Goal: Transaction & Acquisition: Obtain resource

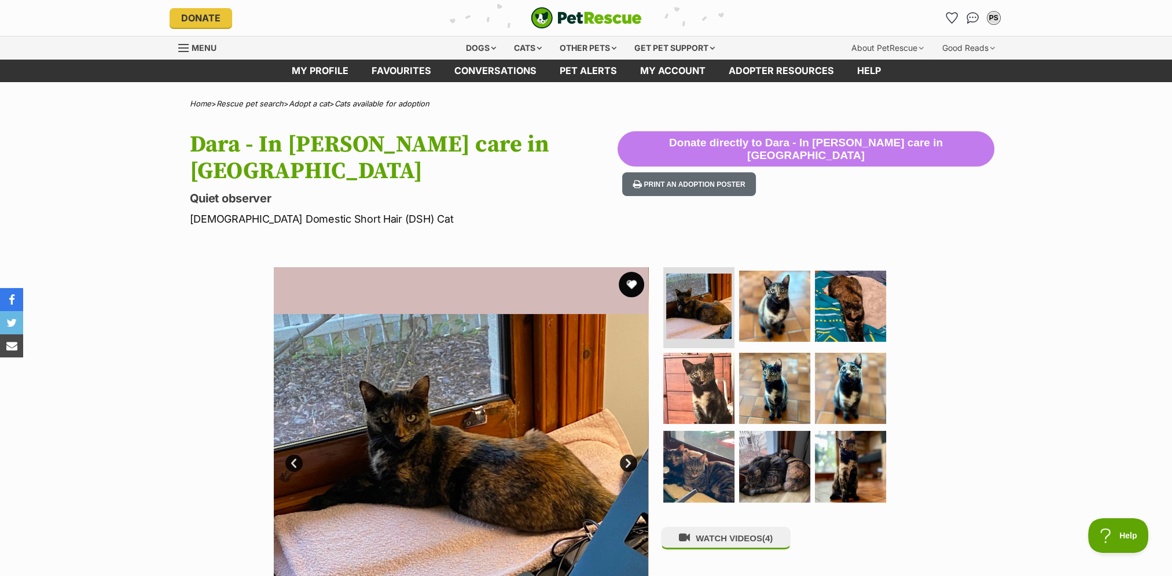
click at [622, 272] on button "favourite" at bounding box center [630, 284] width 25 height 25
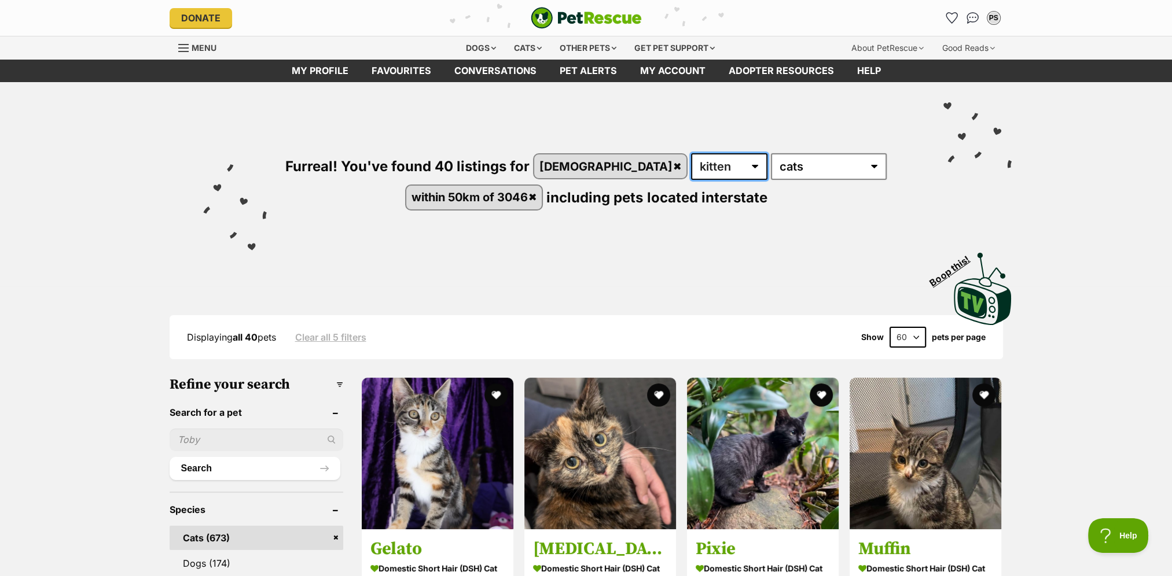
click at [698, 167] on select "any age kitten adult senior" at bounding box center [729, 166] width 76 height 27
select select "any"
click at [691, 153] on select "any age kitten adult senior" at bounding box center [729, 166] width 76 height 27
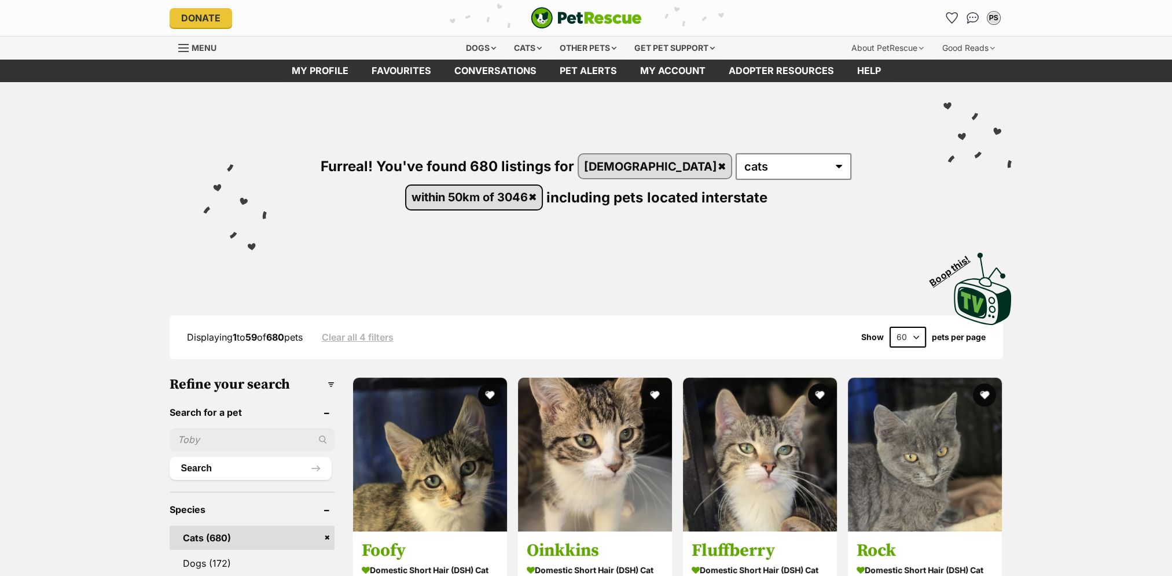
click at [542, 186] on link "within 50km of 3046" at bounding box center [474, 198] width 136 height 24
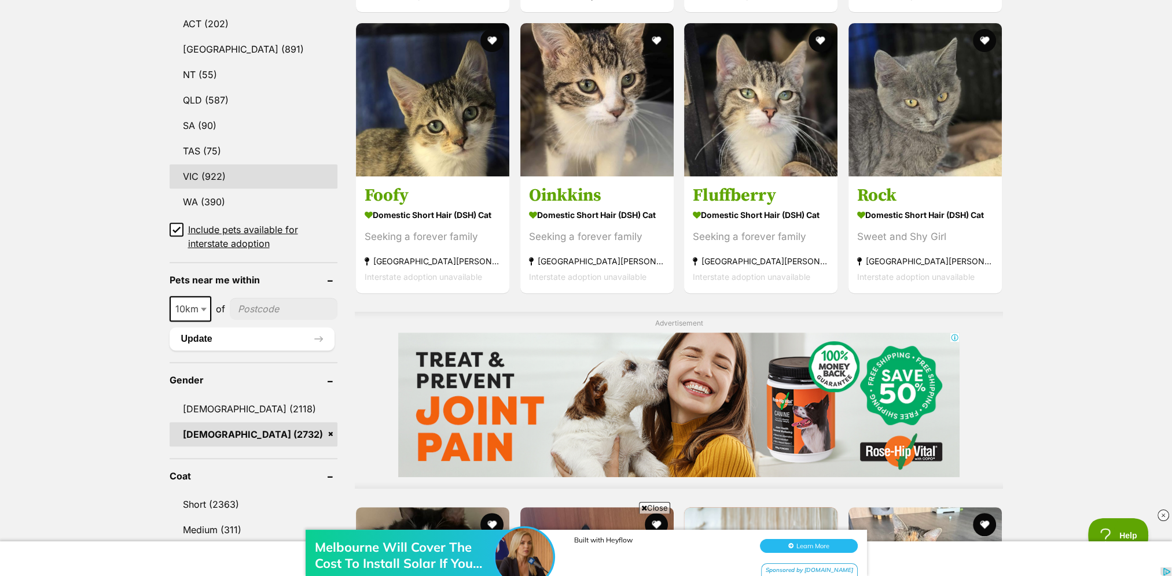
click at [209, 181] on link "VIC (922)" at bounding box center [254, 176] width 168 height 24
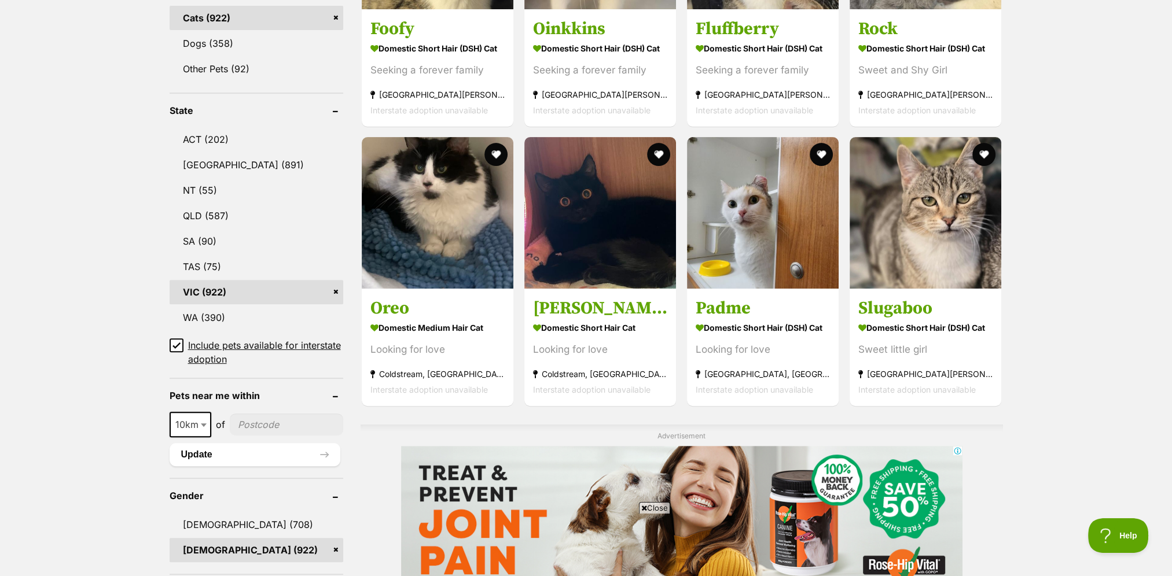
click at [191, 423] on span "10km" at bounding box center [190, 425] width 39 height 16
select select "25"
click at [266, 422] on input"] "postcode" at bounding box center [287, 425] width 112 height 22
type input"] "3046"
click at [259, 448] on button "Update" at bounding box center [255, 454] width 171 height 23
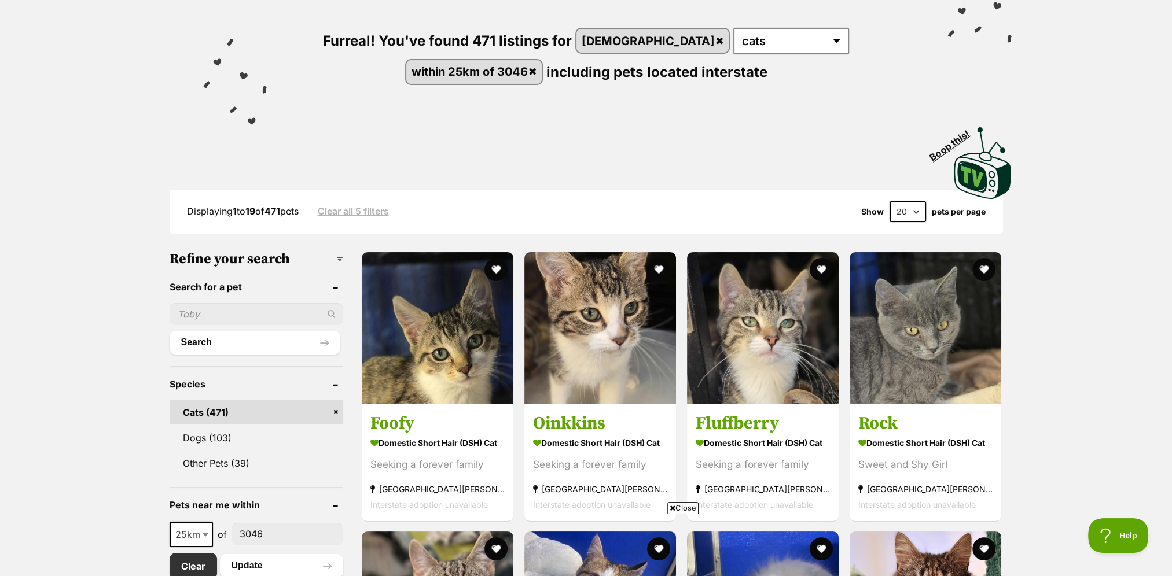
scroll to position [116, 0]
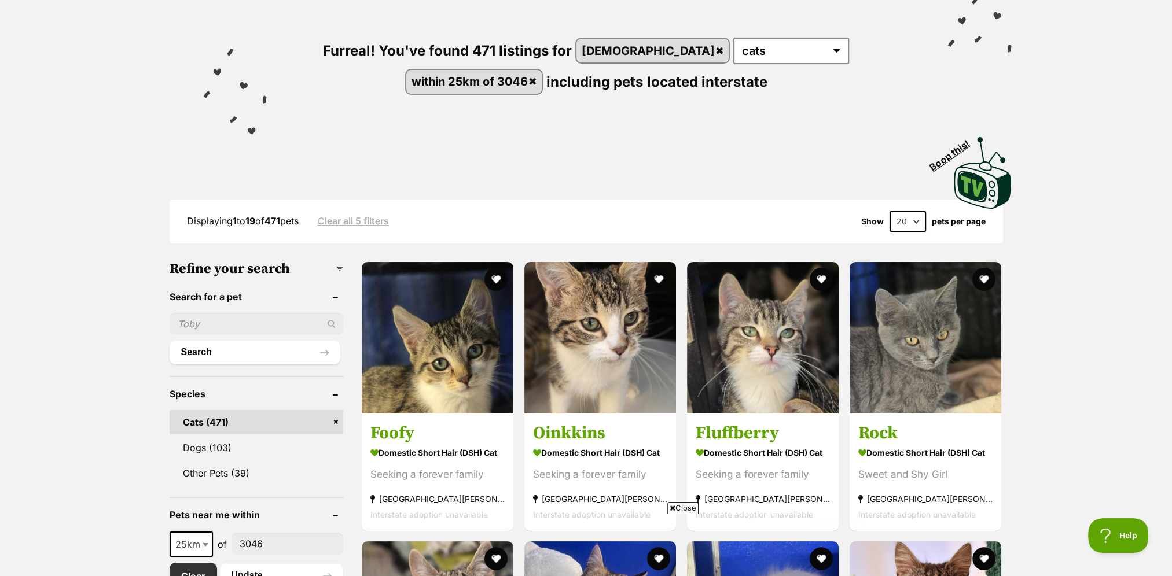
click at [916, 215] on select "20 40 60" at bounding box center [907, 221] width 36 height 21
select select "60"
click at [889, 211] on select "20 40 60" at bounding box center [907, 221] width 36 height 21
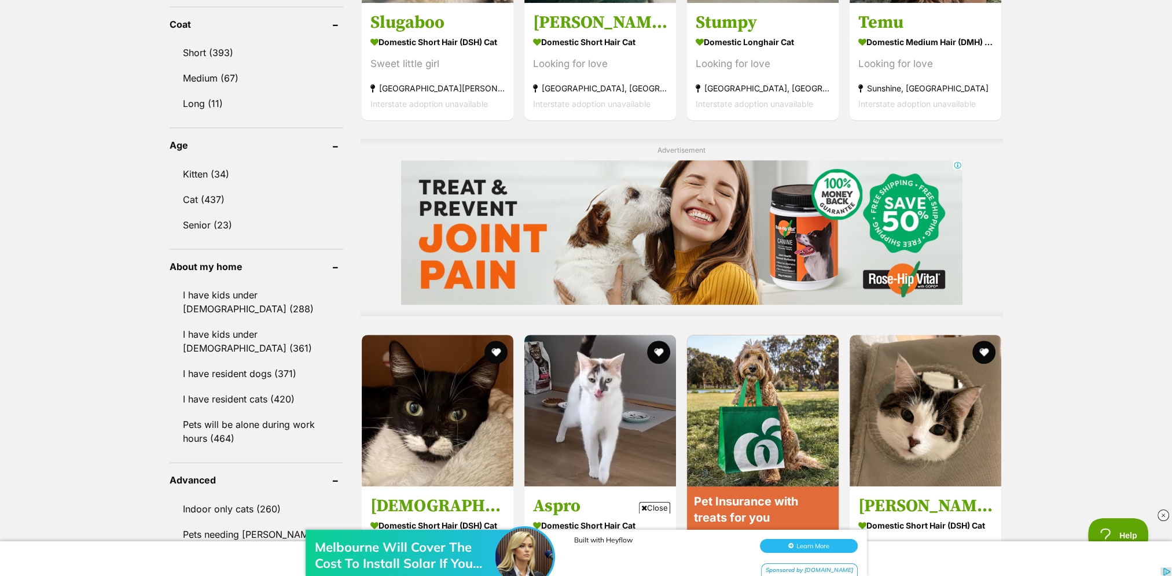
scroll to position [926, 0]
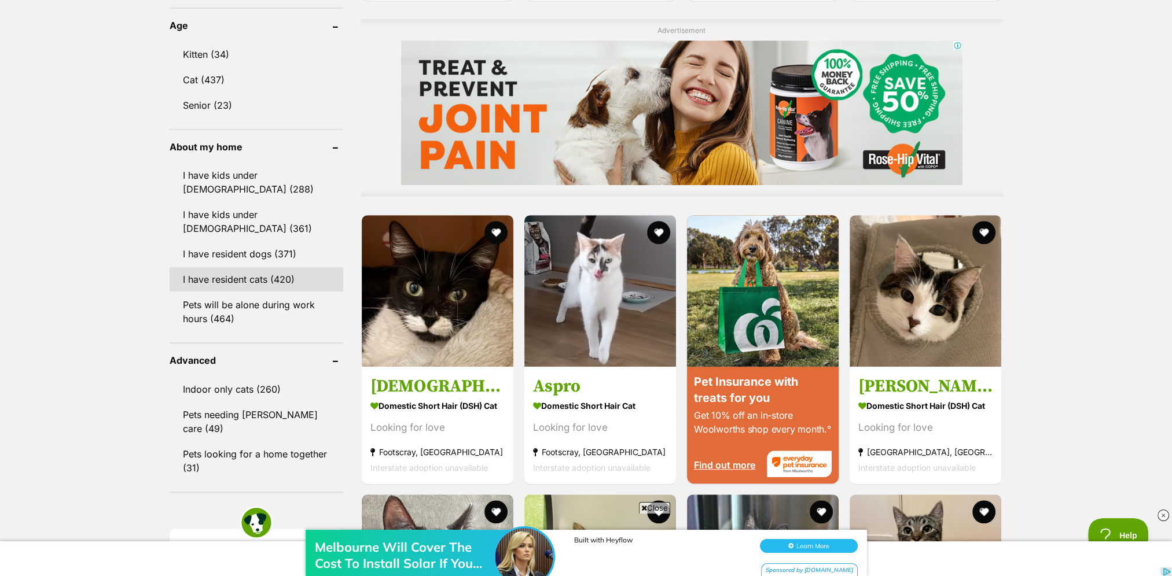
click at [274, 276] on link "I have resident cats (420)" at bounding box center [257, 279] width 174 height 24
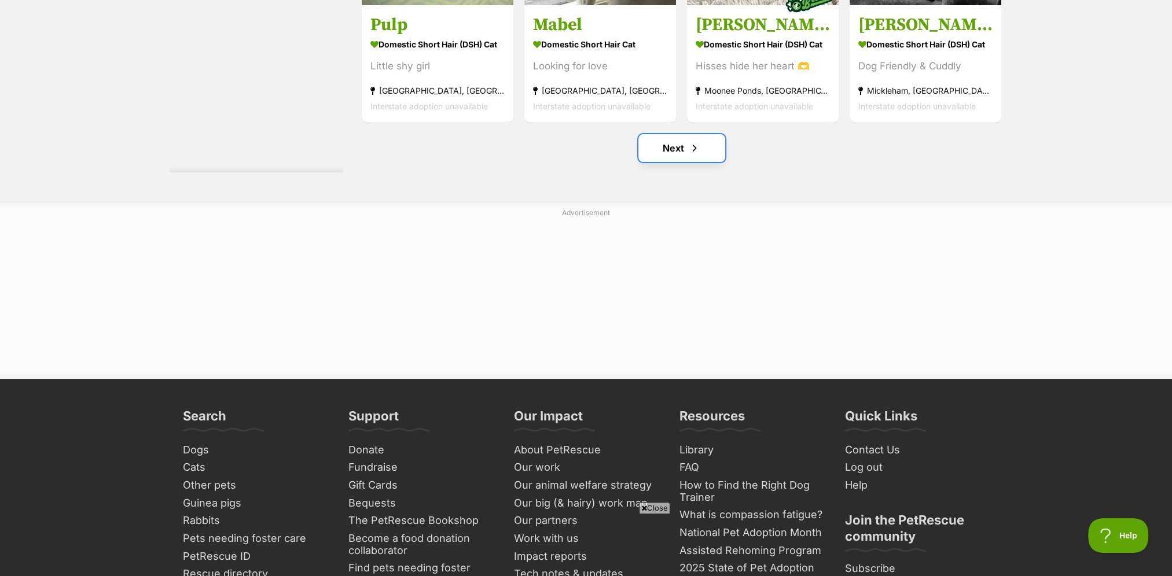
click at [696, 159] on link "Next" at bounding box center [681, 148] width 87 height 28
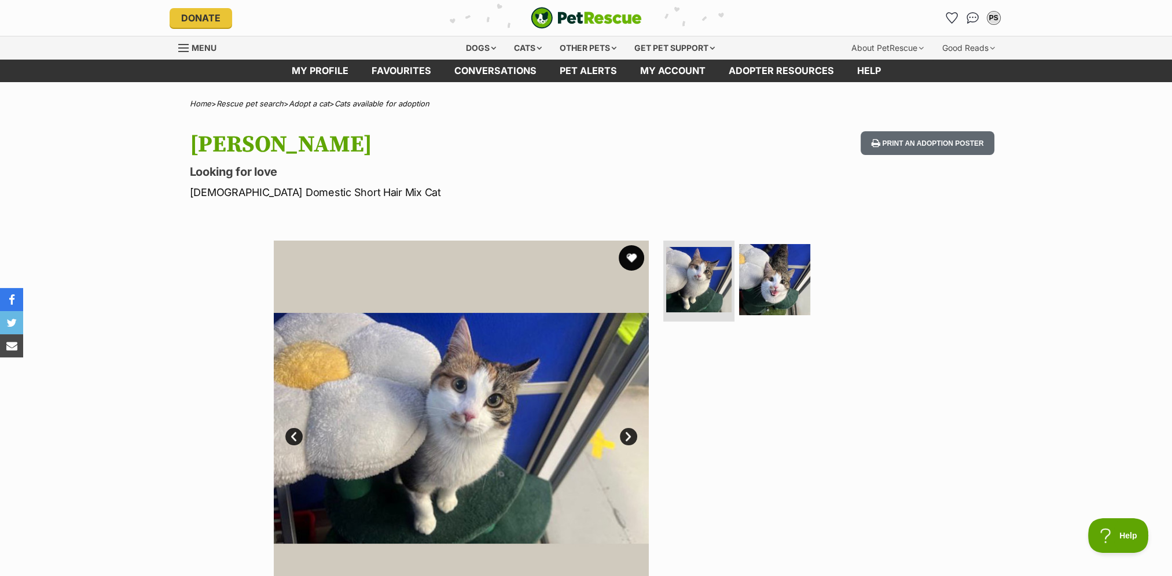
click at [629, 259] on button "favourite" at bounding box center [630, 257] width 25 height 25
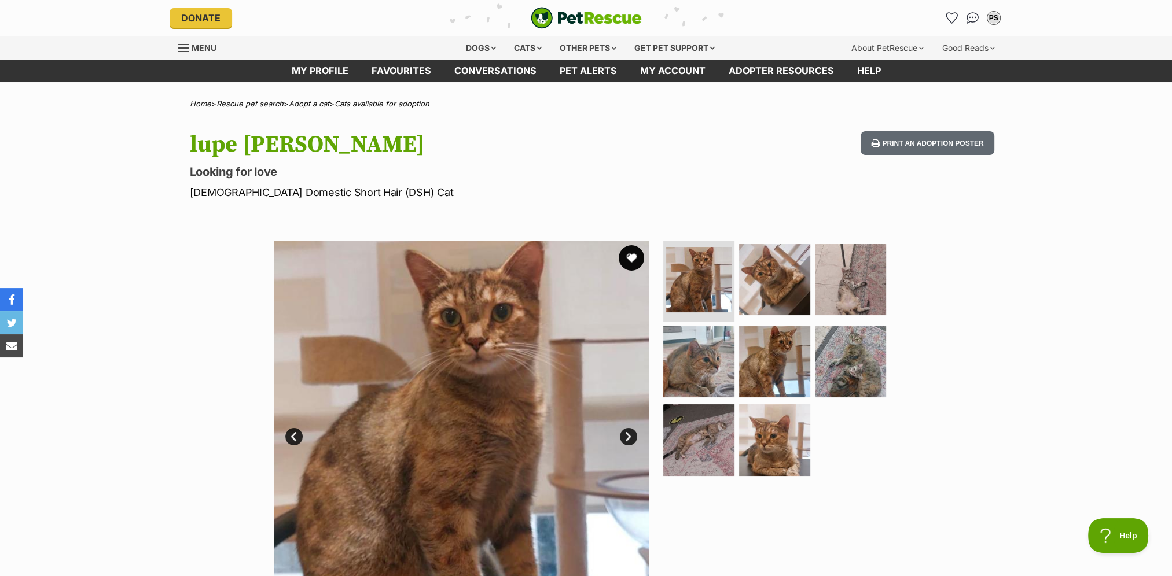
click at [632, 260] on button "favourite" at bounding box center [630, 257] width 25 height 25
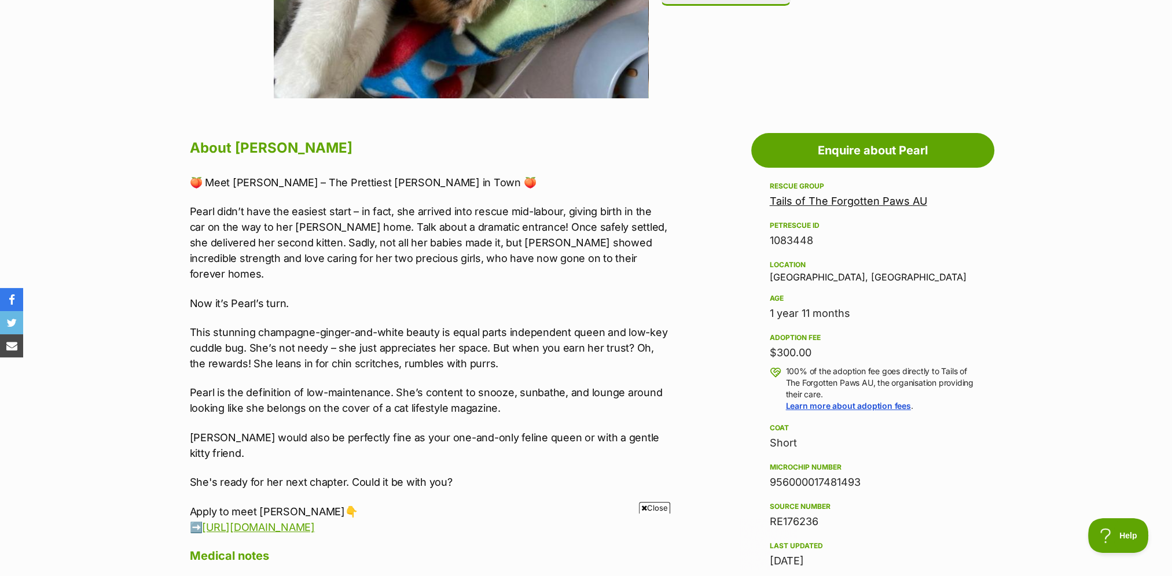
scroll to position [521, 0]
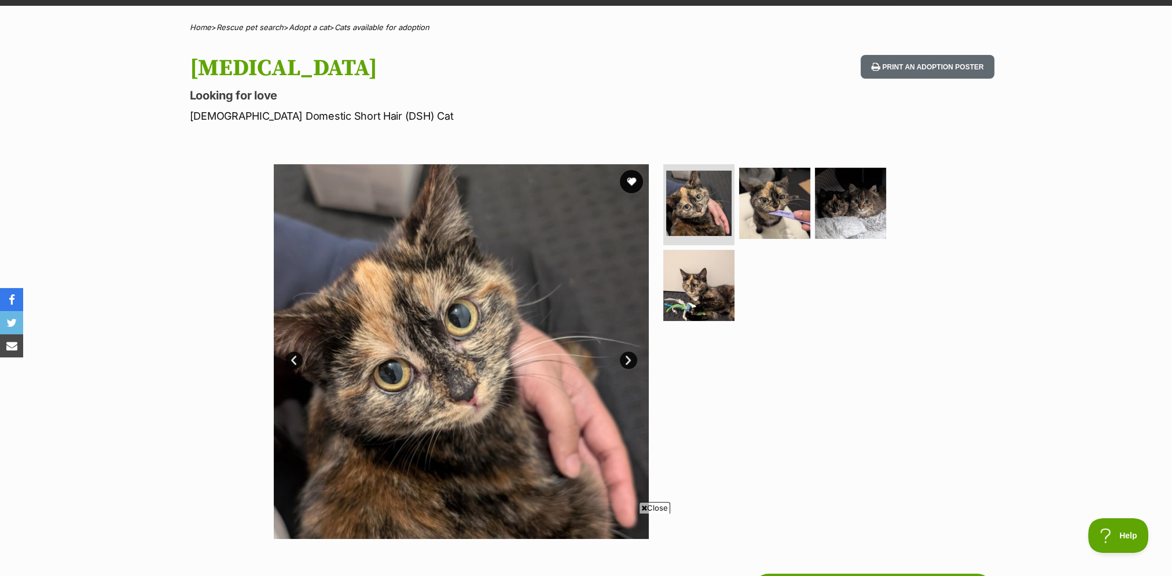
scroll to position [58, 0]
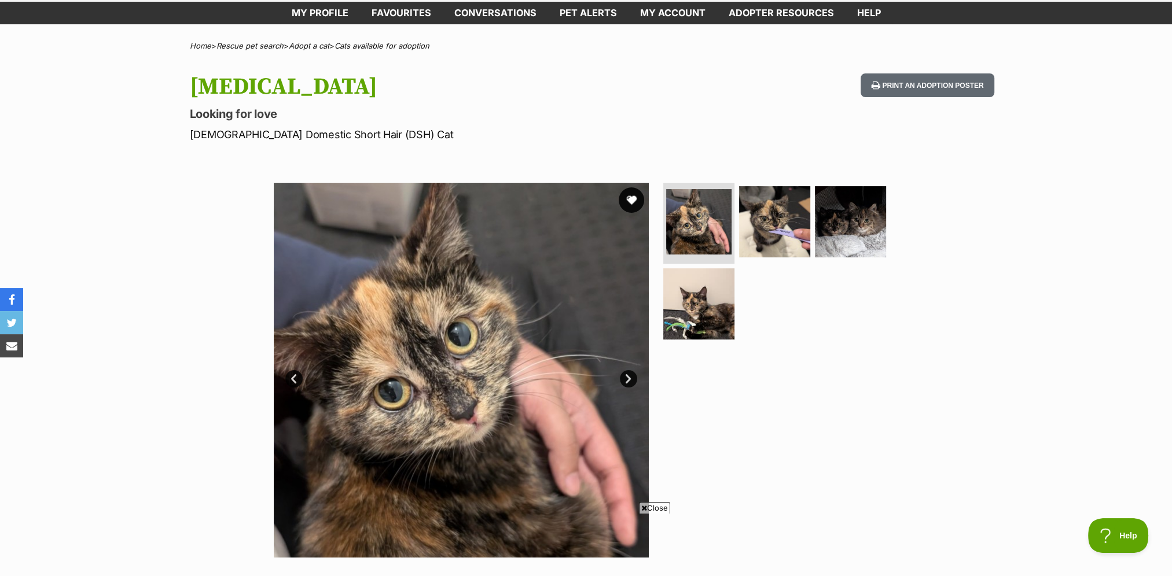
click at [633, 197] on button "favourite" at bounding box center [630, 199] width 25 height 25
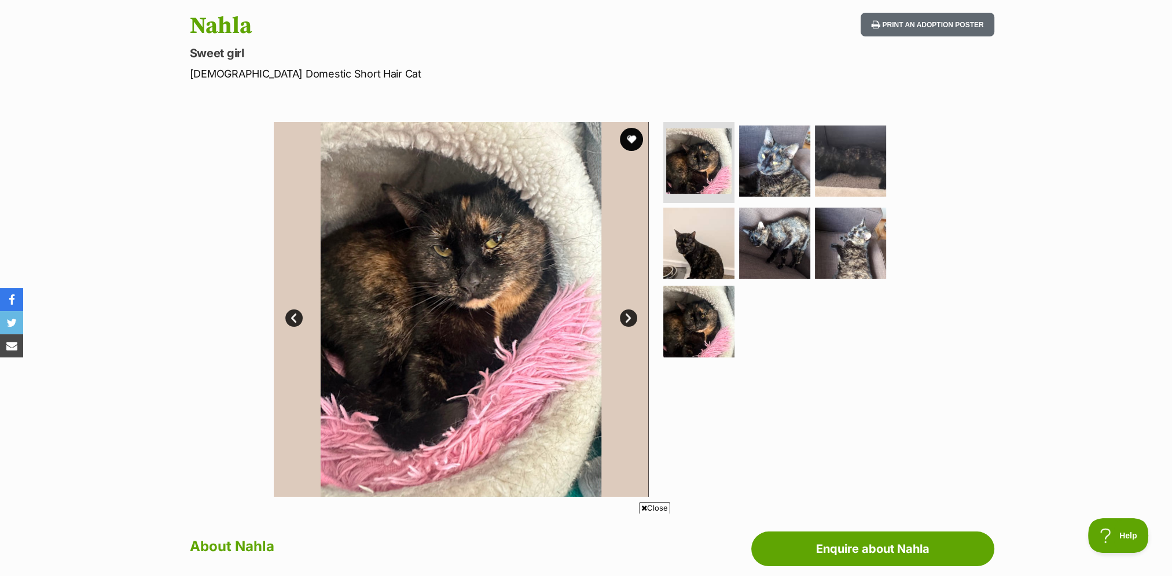
scroll to position [116, 0]
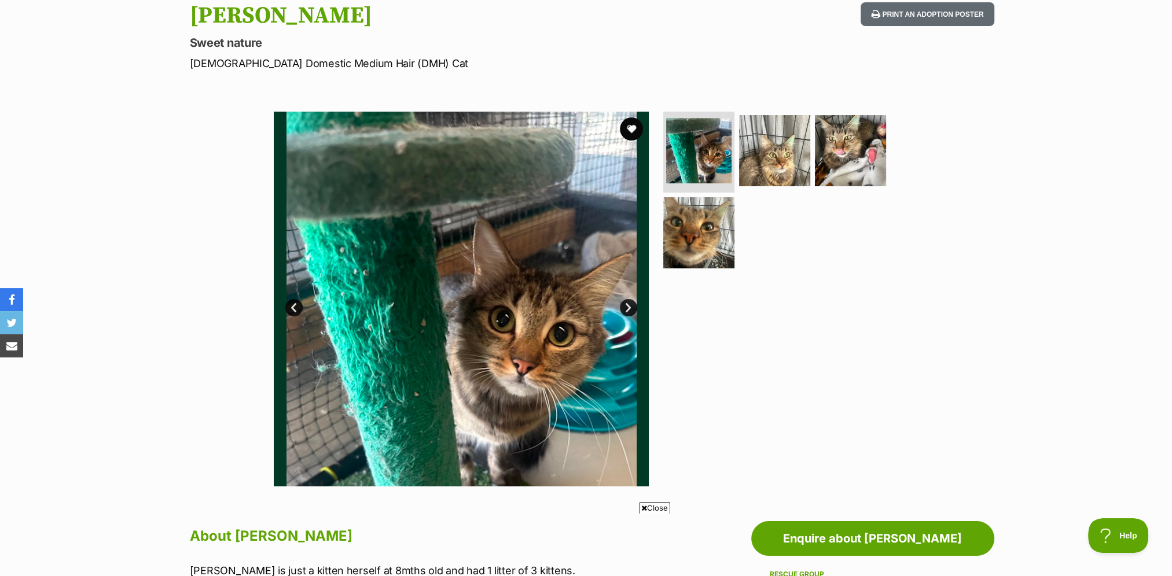
scroll to position [116, 0]
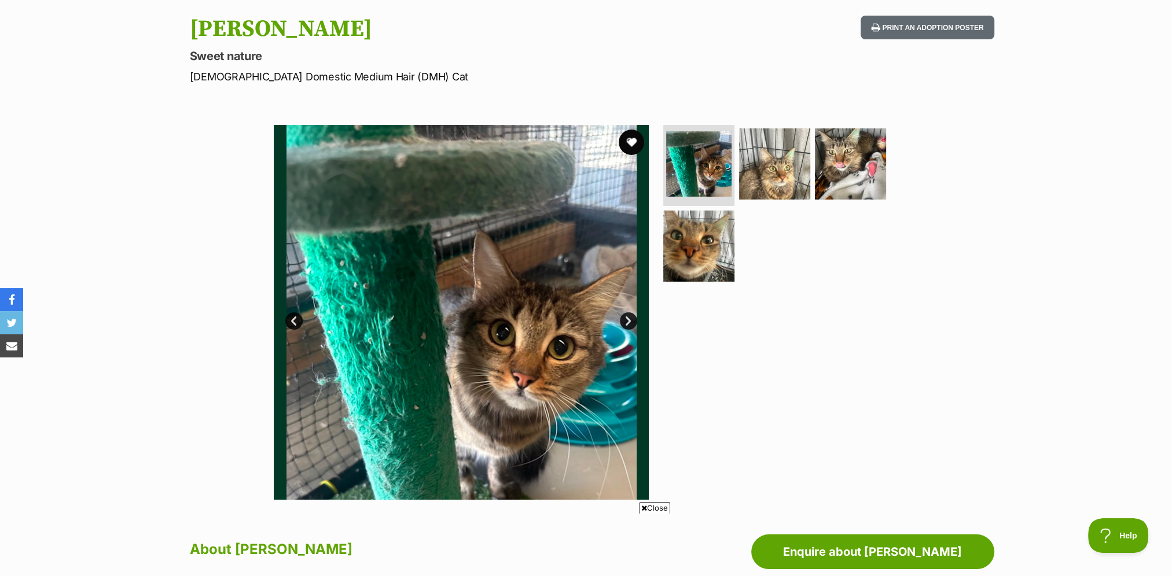
click at [625, 141] on button "favourite" at bounding box center [630, 142] width 25 height 25
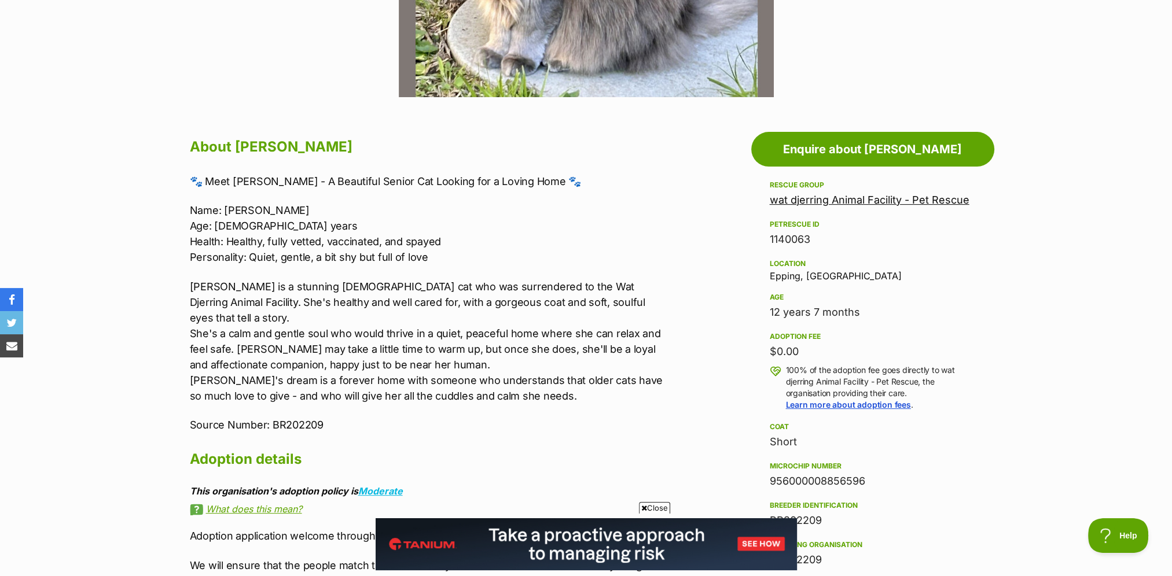
scroll to position [521, 0]
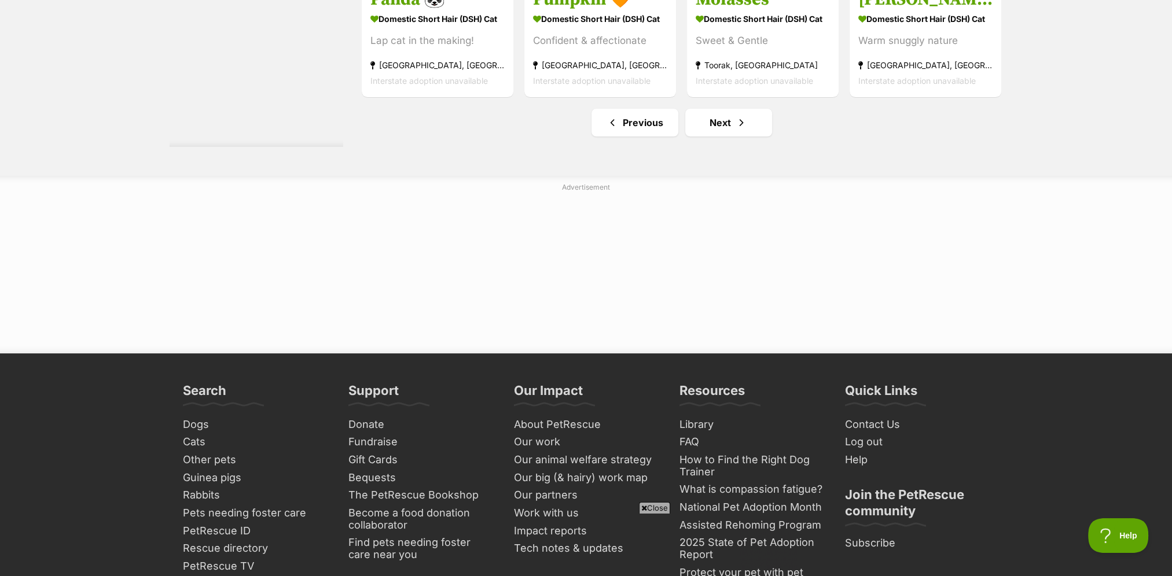
scroll to position [6132, 0]
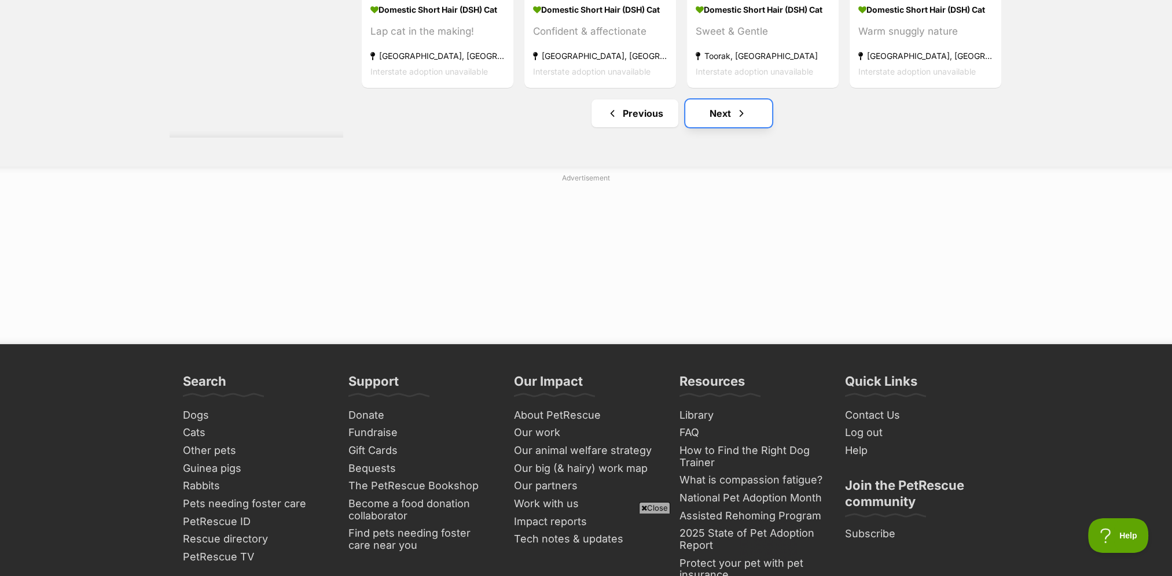
click at [741, 117] on span "Next page" at bounding box center [741, 113] width 12 height 14
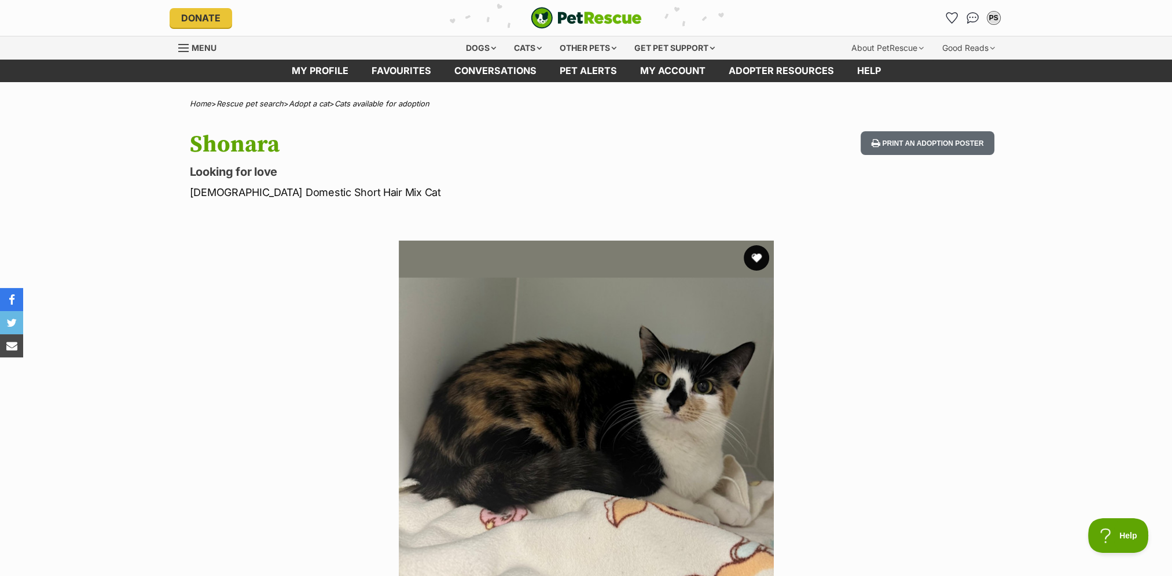
click at [746, 265] on div "Available 1 of 1 images Next Prev 1" at bounding box center [586, 428] width 375 height 375
click at [752, 258] on button "favourite" at bounding box center [755, 257] width 25 height 25
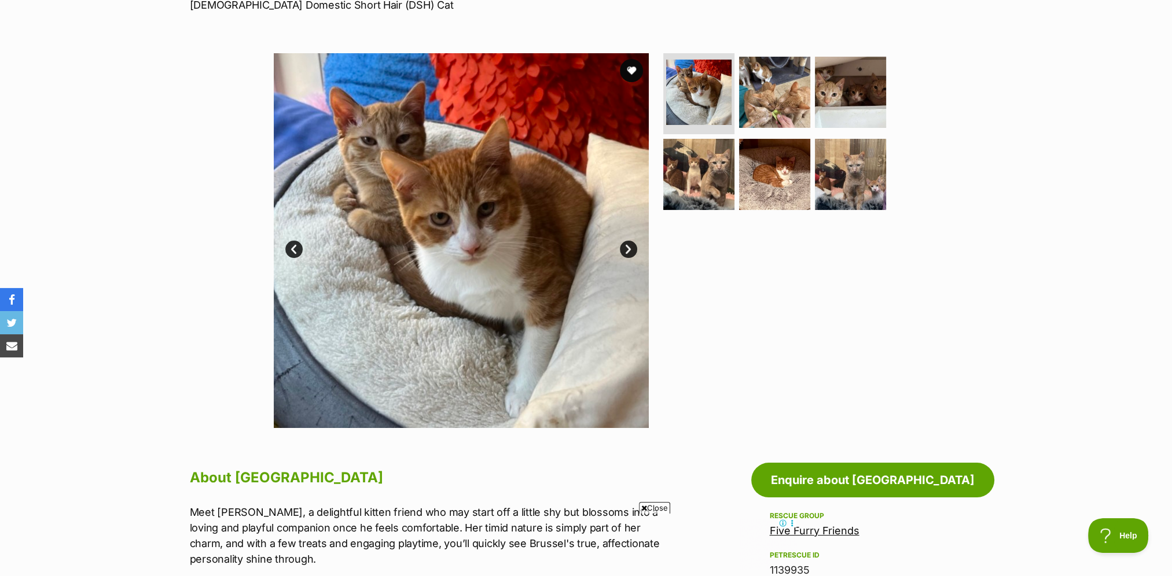
scroll to position [116, 0]
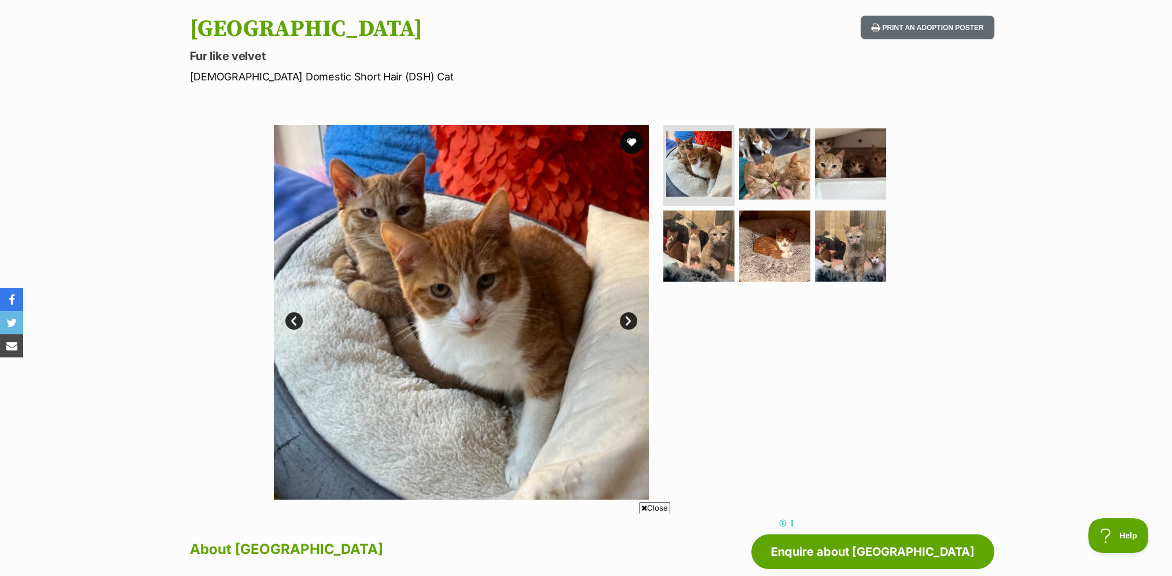
click at [625, 313] on link "Next" at bounding box center [628, 320] width 17 height 17
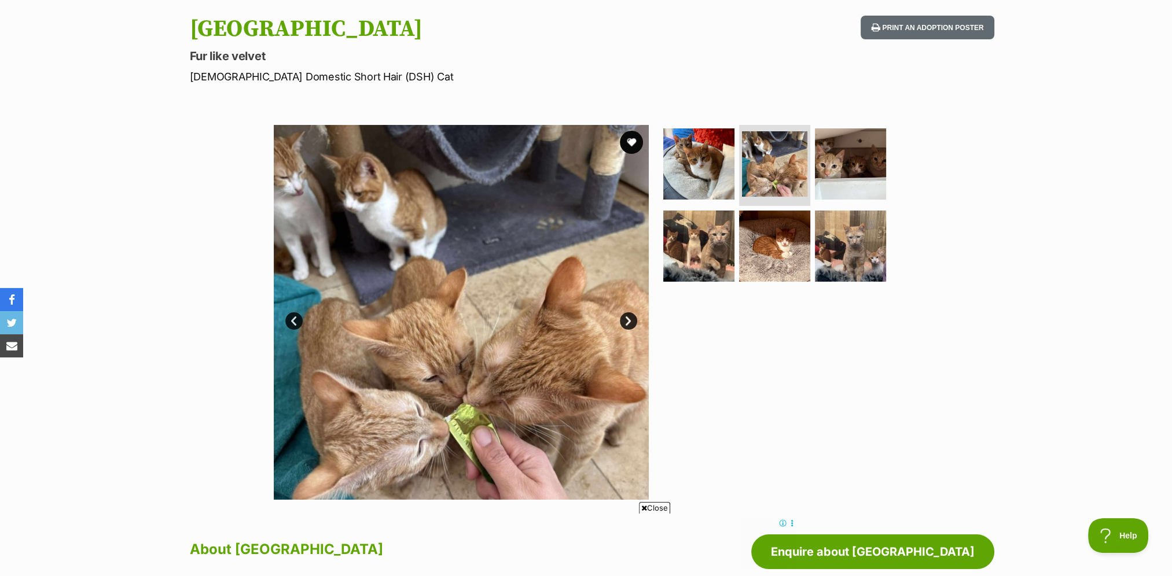
click at [625, 313] on link "Next" at bounding box center [628, 320] width 17 height 17
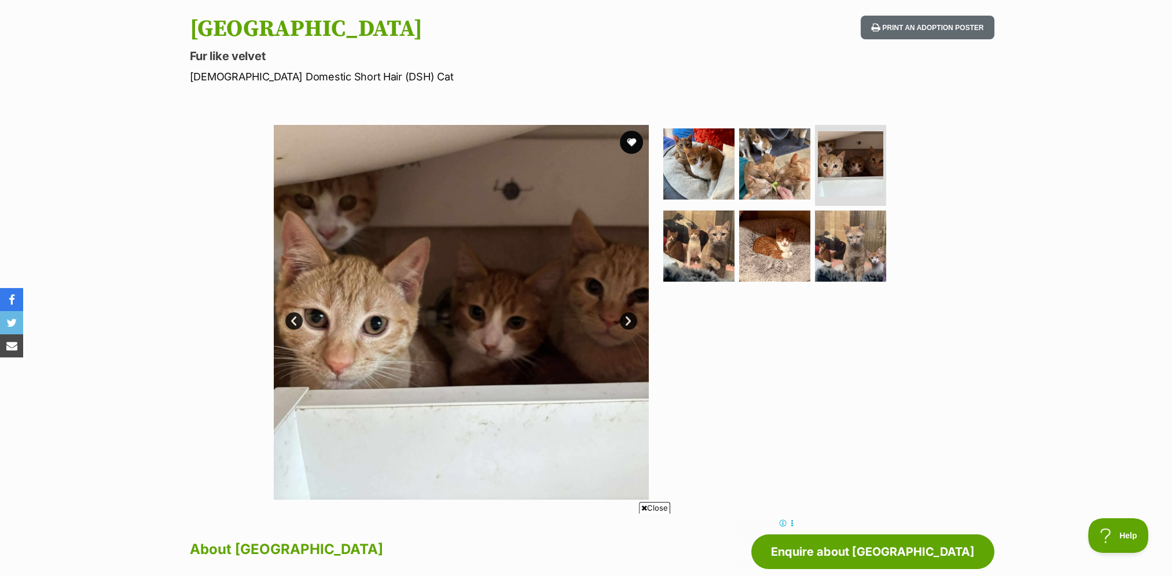
click at [625, 313] on link "Next" at bounding box center [628, 320] width 17 height 17
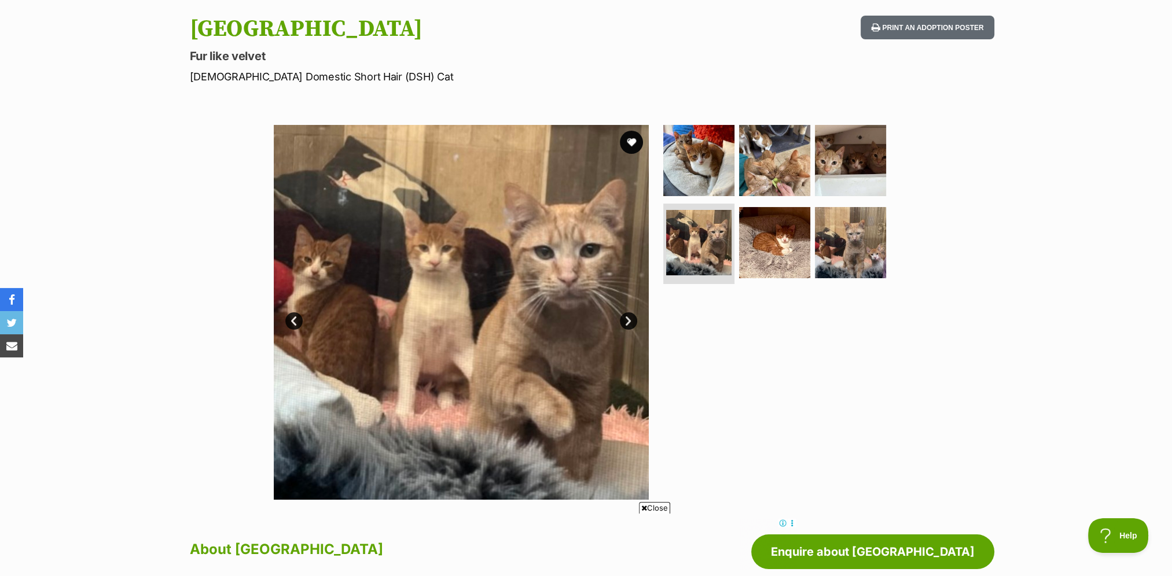
click at [625, 313] on link "Next" at bounding box center [628, 320] width 17 height 17
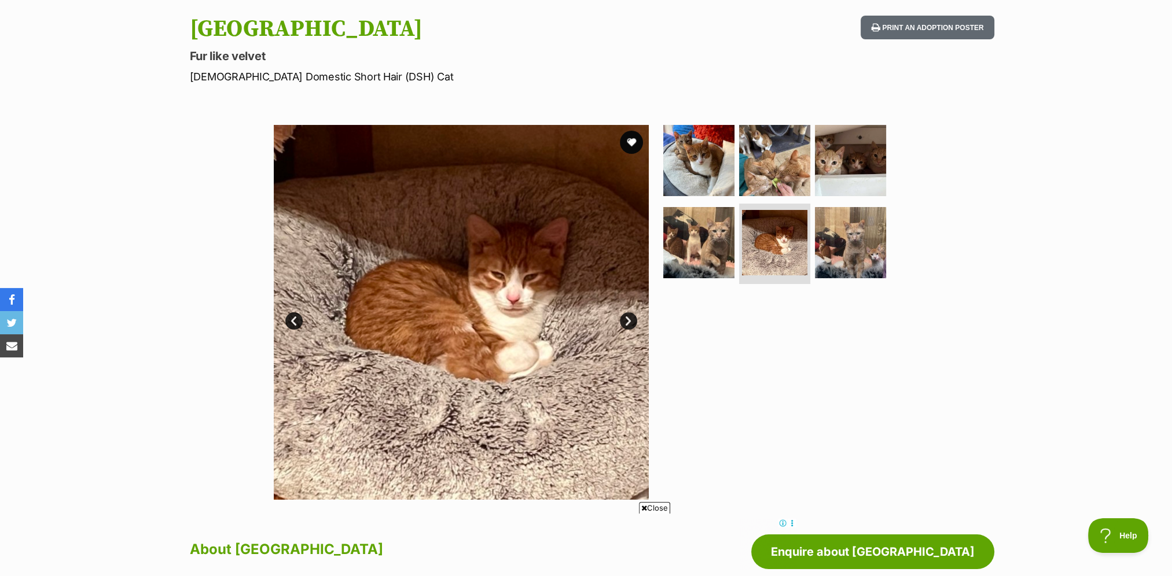
click at [625, 313] on link "Next" at bounding box center [628, 320] width 17 height 17
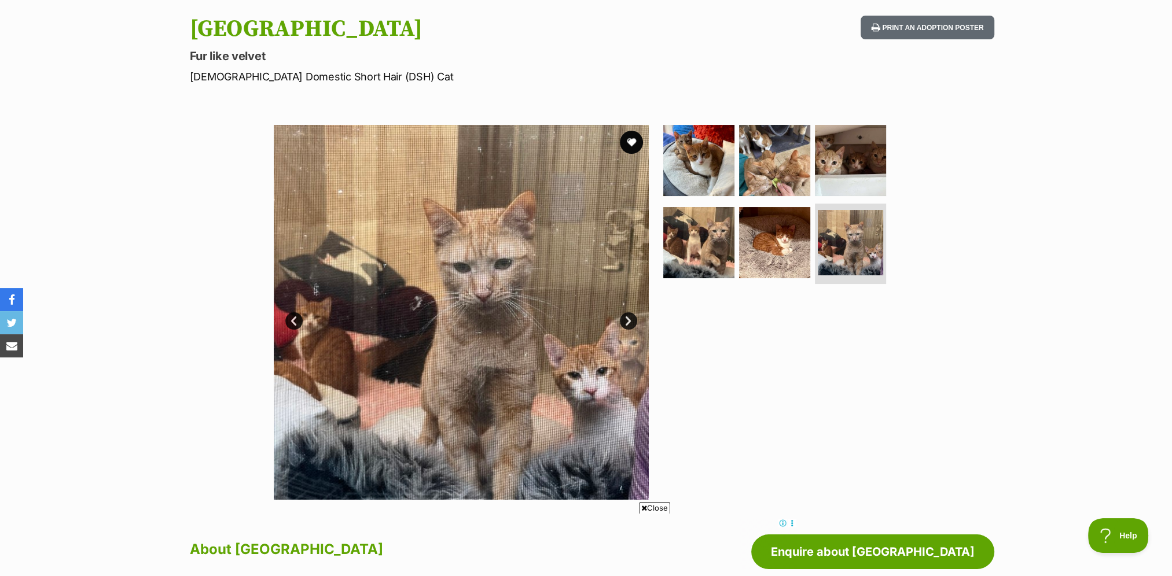
click at [632, 320] on link "Next" at bounding box center [628, 320] width 17 height 17
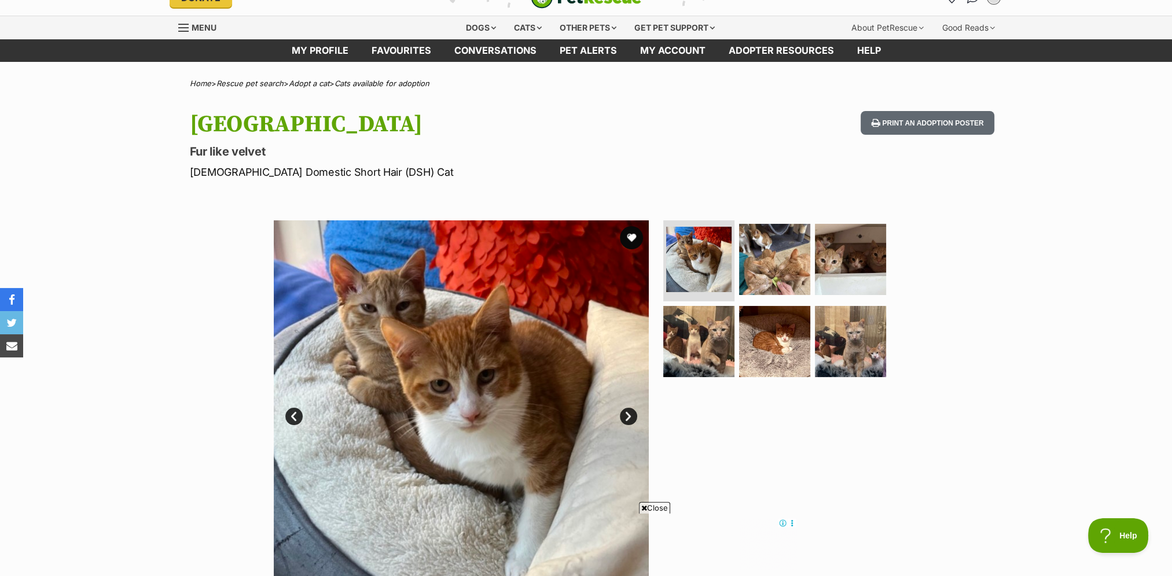
scroll to position [0, 0]
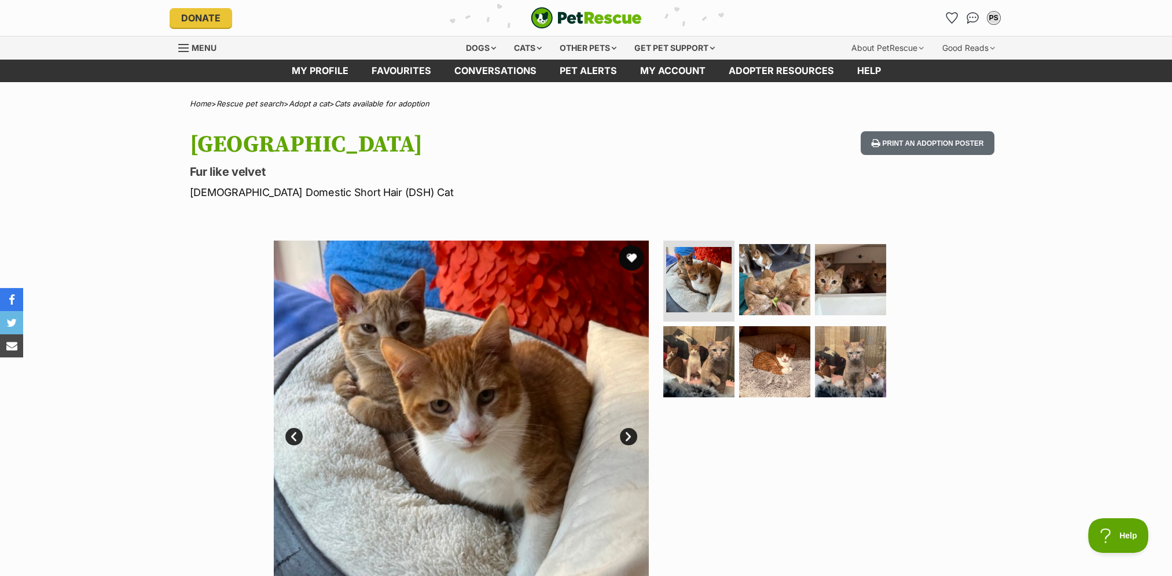
click at [632, 255] on button "favourite" at bounding box center [630, 257] width 25 height 25
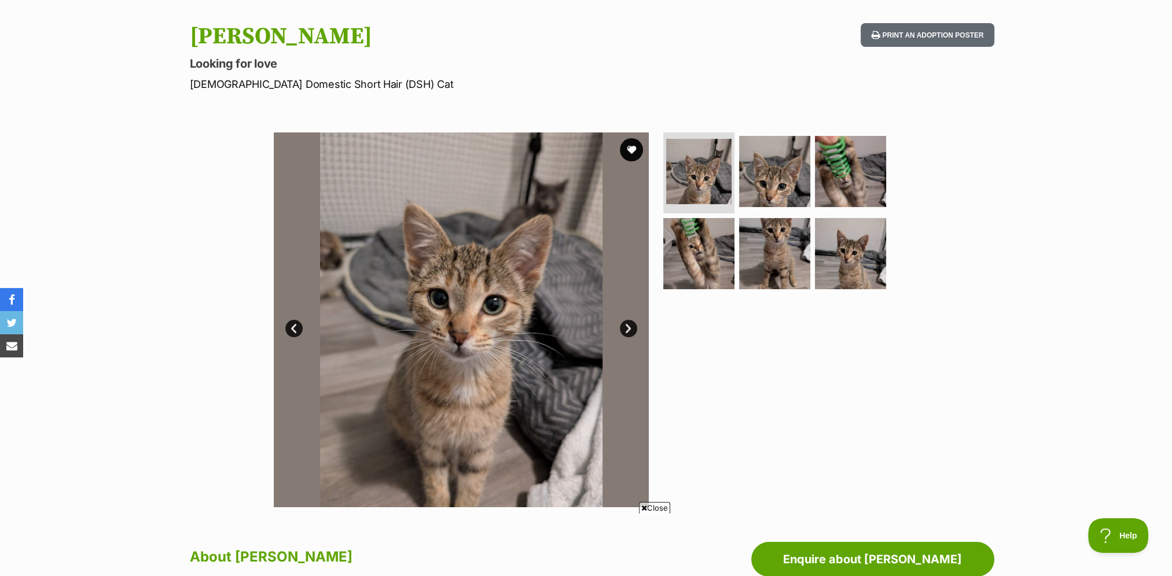
scroll to position [58, 0]
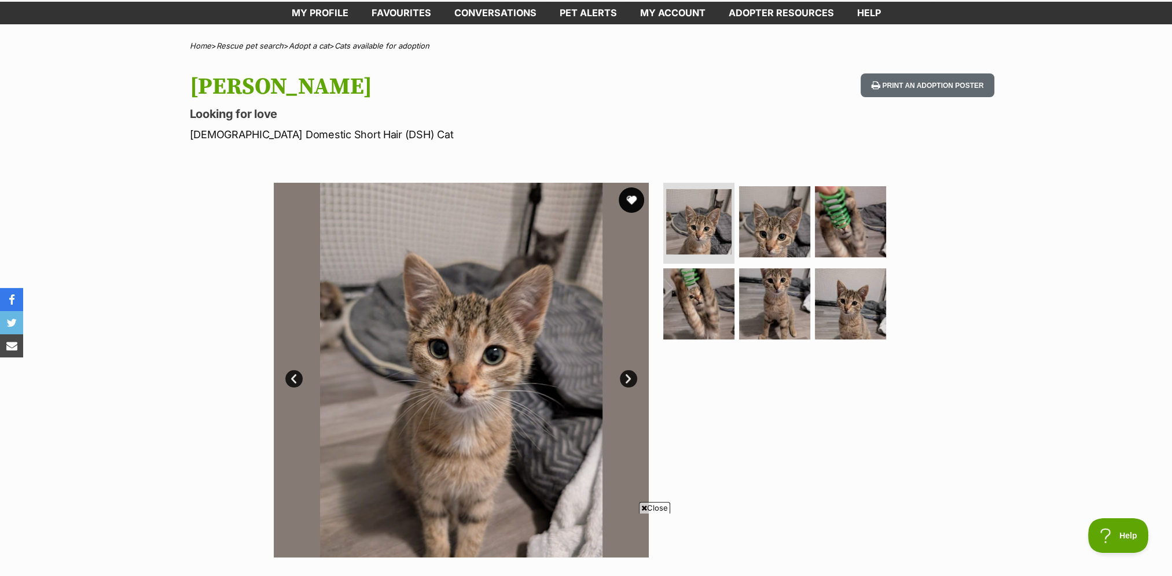
click at [639, 201] on button "favourite" at bounding box center [630, 199] width 25 height 25
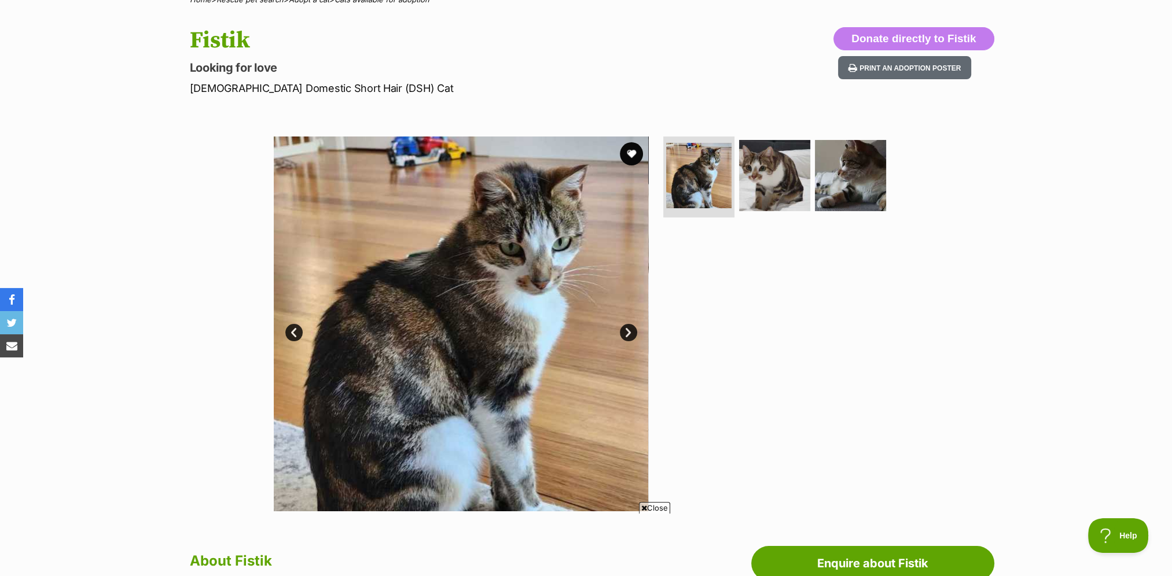
scroll to position [58, 0]
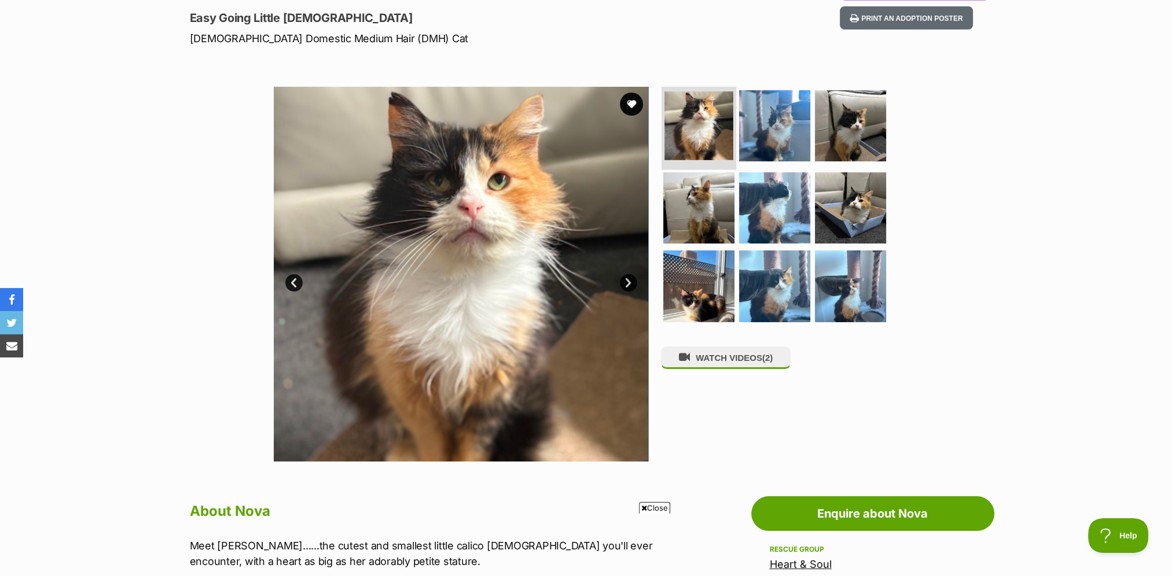
scroll to position [116, 0]
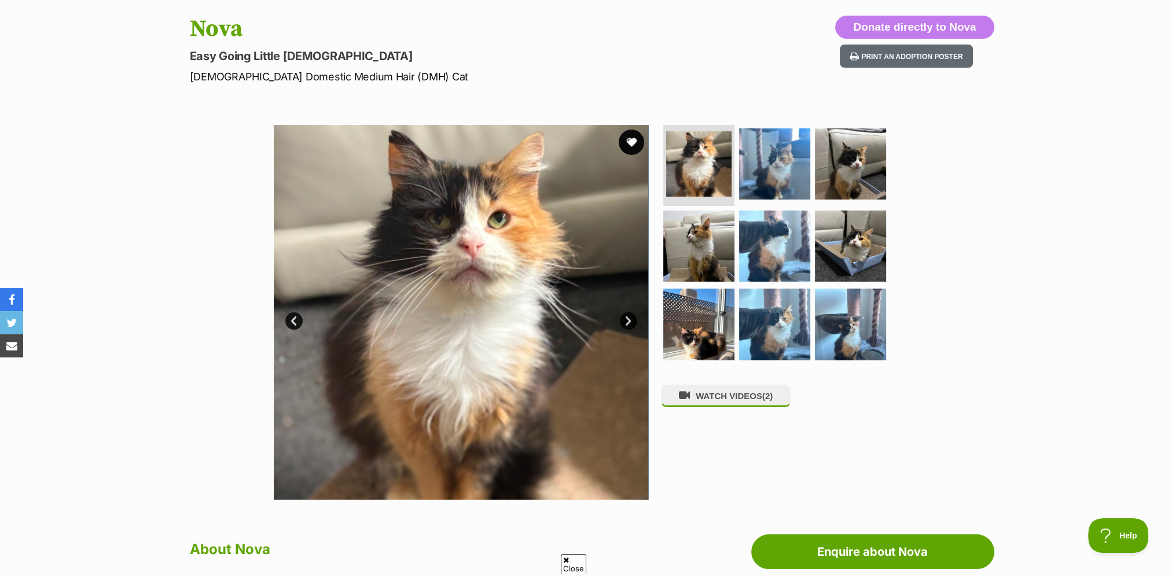
click at [631, 139] on button "favourite" at bounding box center [630, 142] width 25 height 25
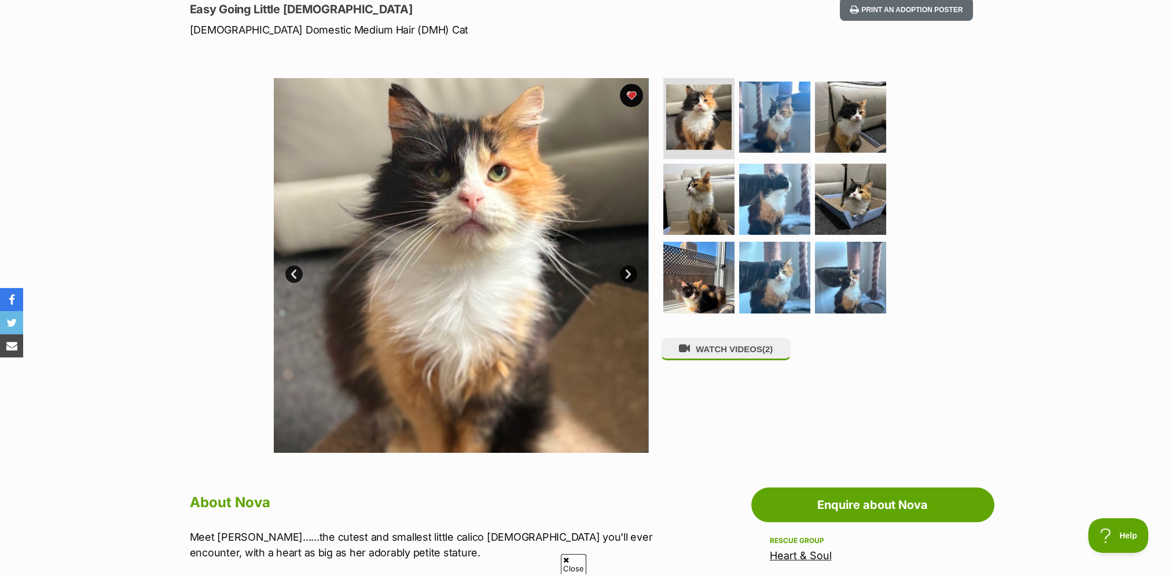
scroll to position [347, 0]
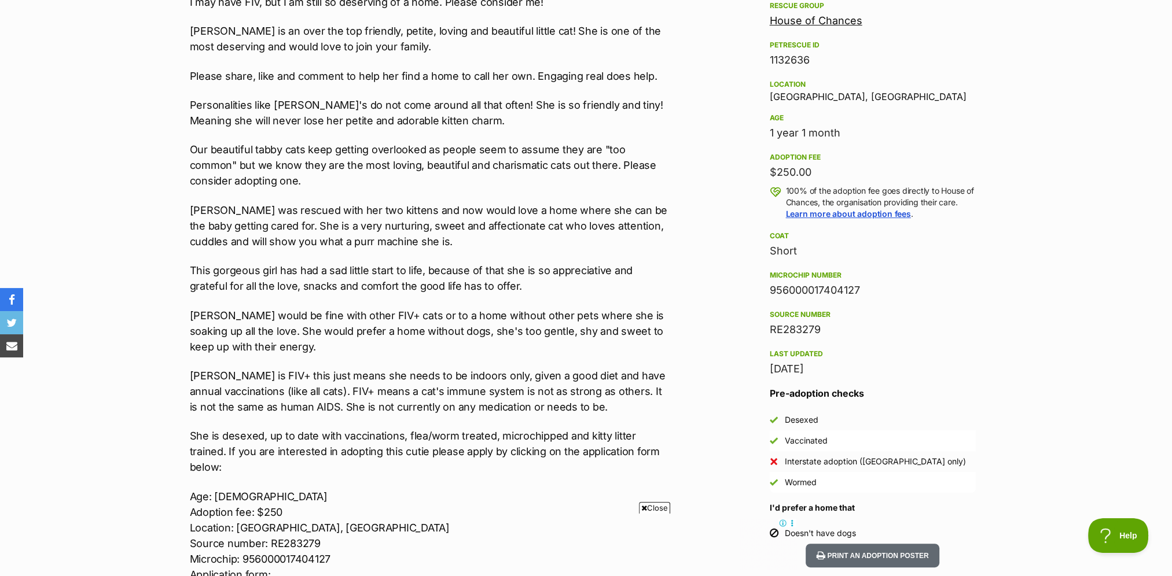
scroll to position [752, 0]
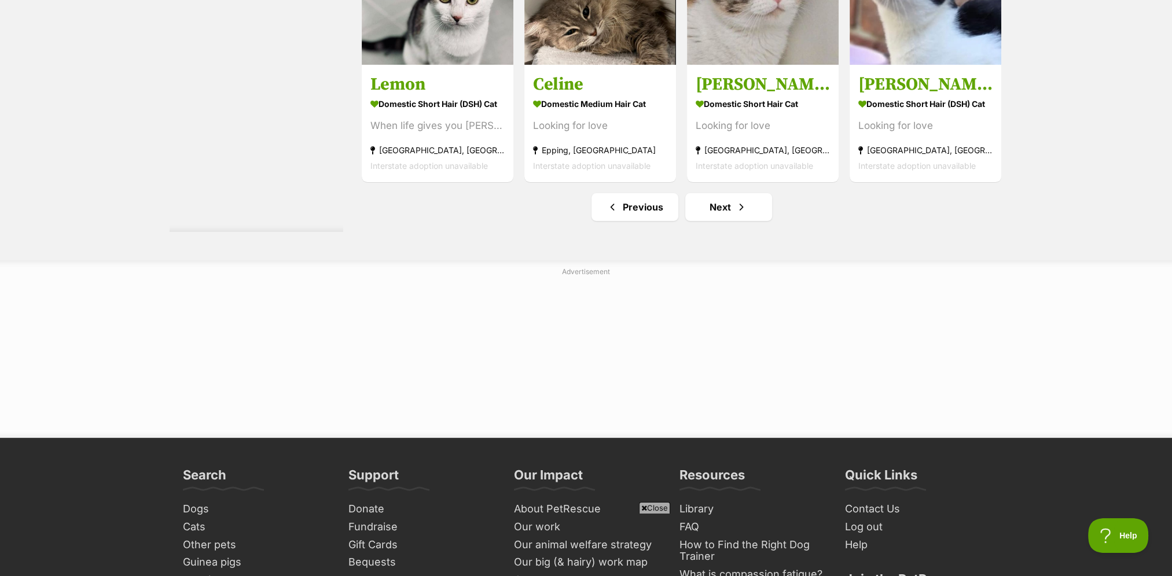
scroll to position [6190, 0]
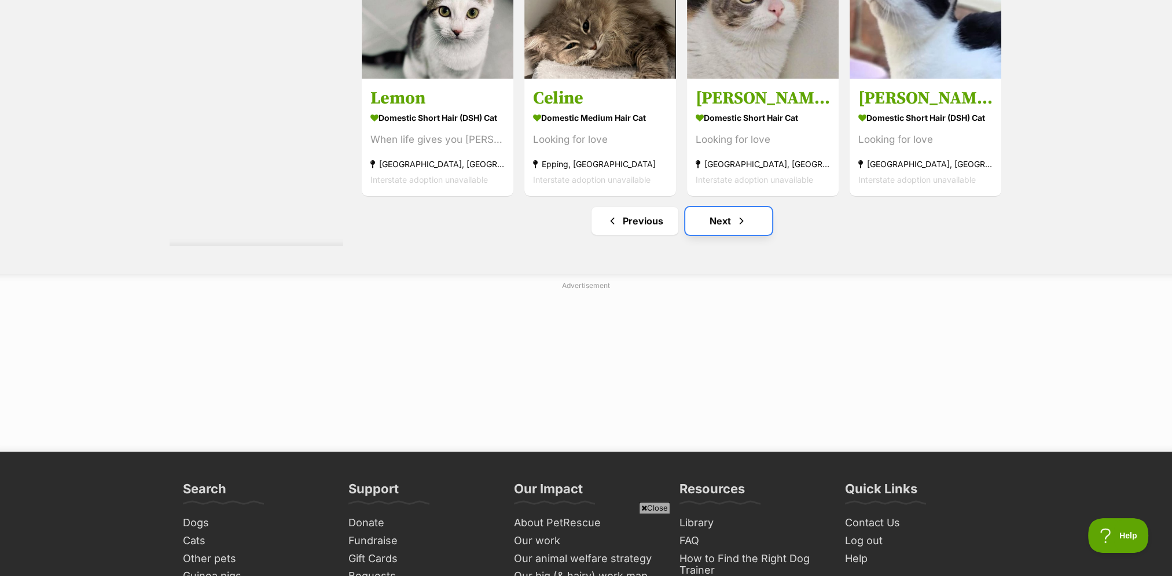
click at [739, 228] on span "Next page" at bounding box center [741, 221] width 12 height 14
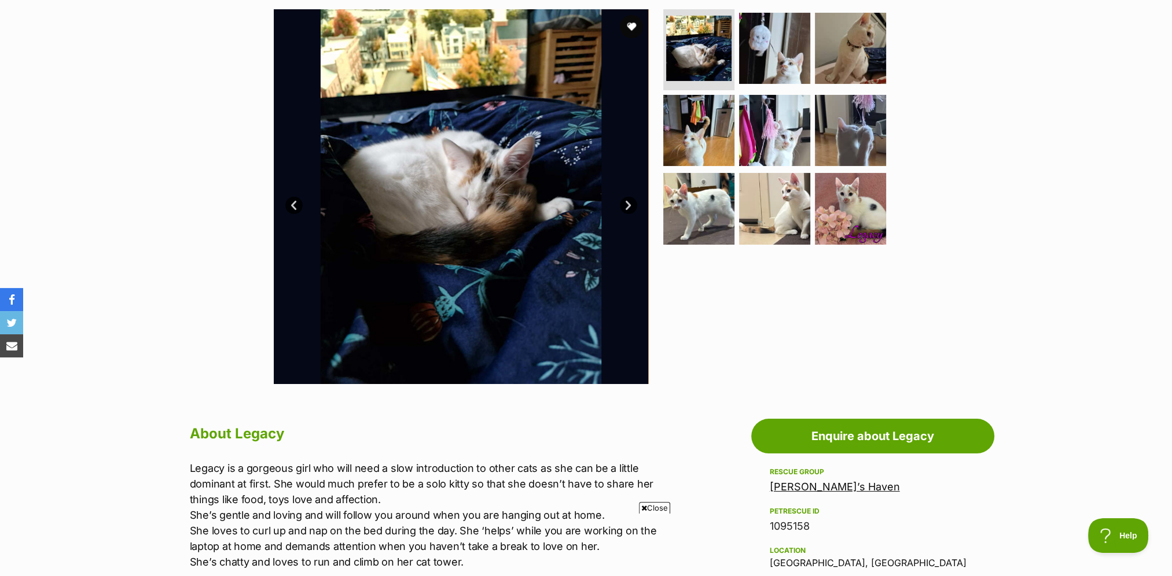
scroll to position [174, 0]
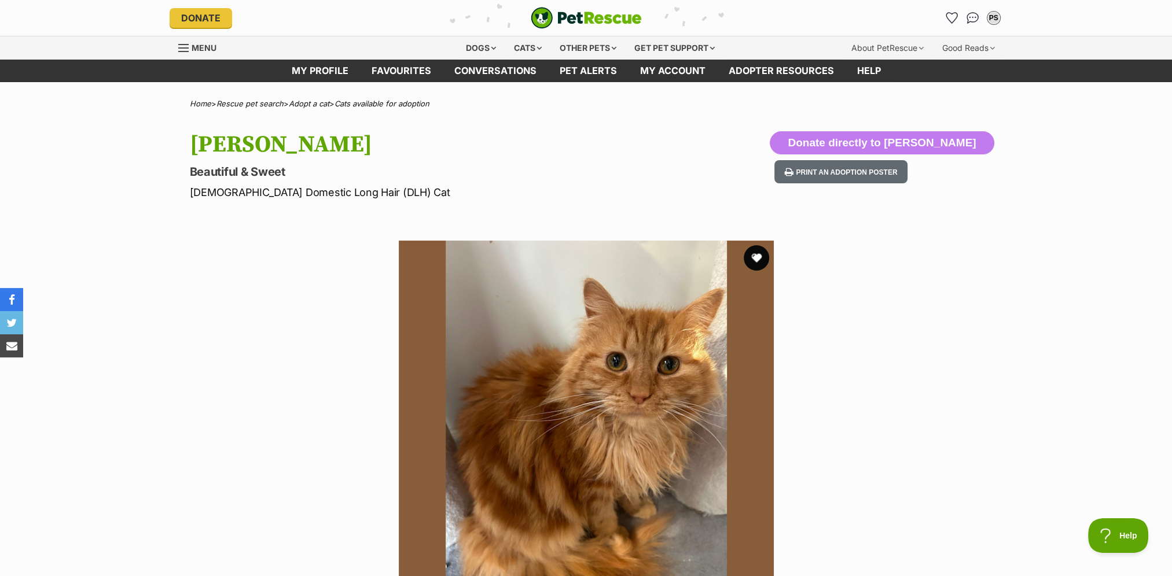
click at [754, 251] on button "favourite" at bounding box center [755, 257] width 25 height 25
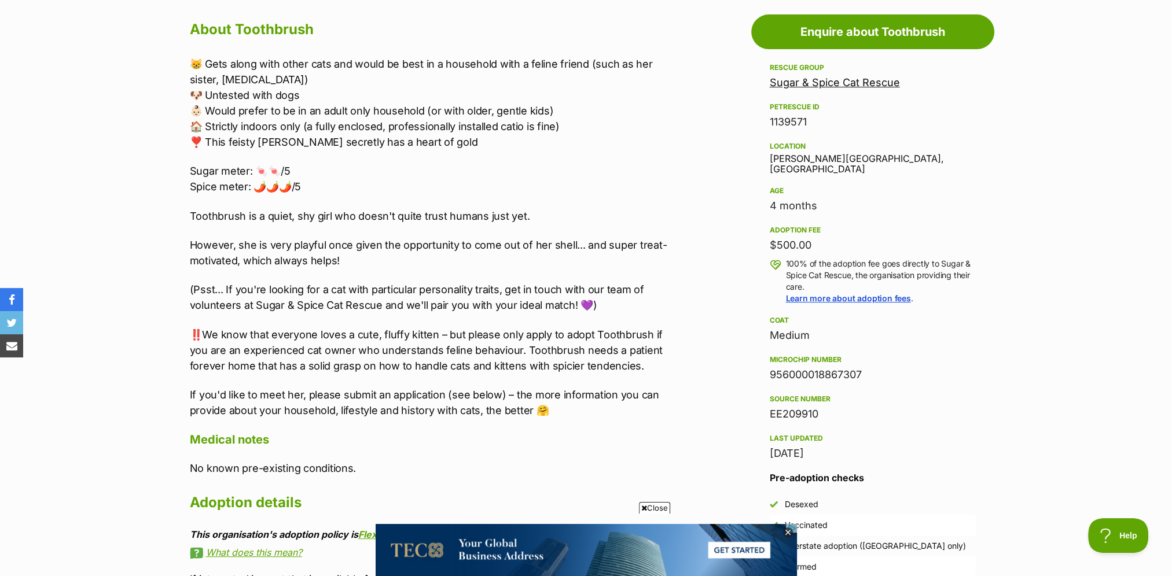
scroll to position [636, 0]
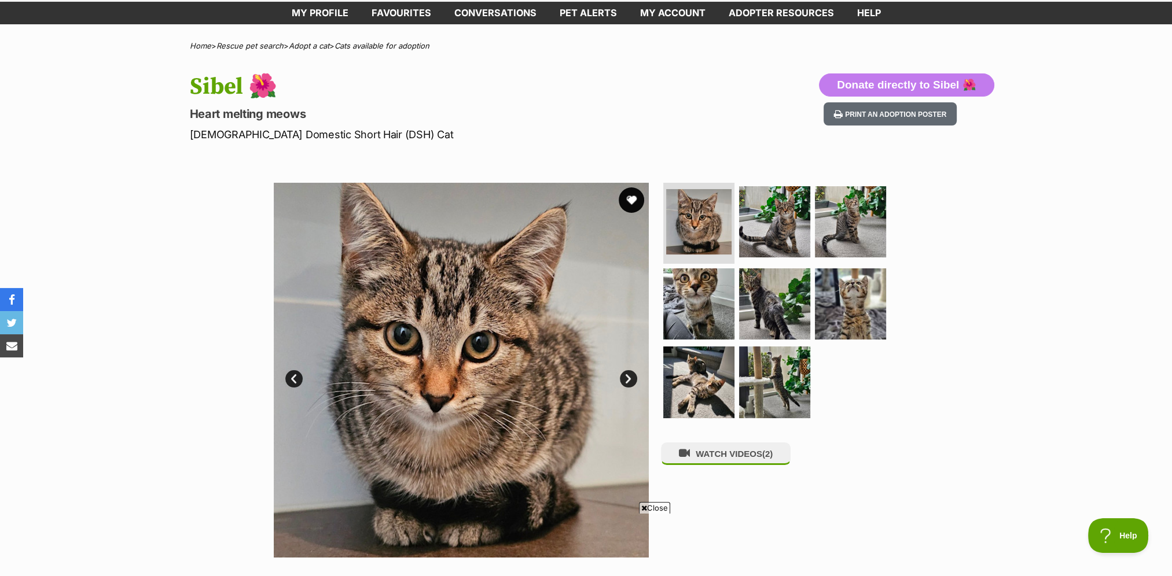
click at [632, 202] on button "favourite" at bounding box center [630, 199] width 25 height 25
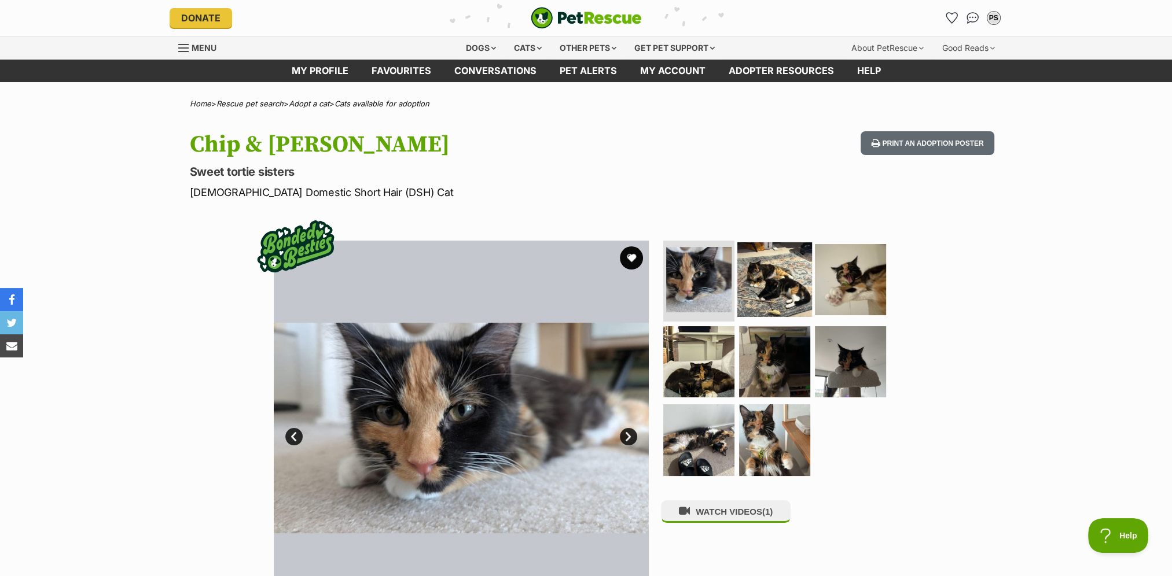
click at [766, 280] on img at bounding box center [774, 279] width 75 height 75
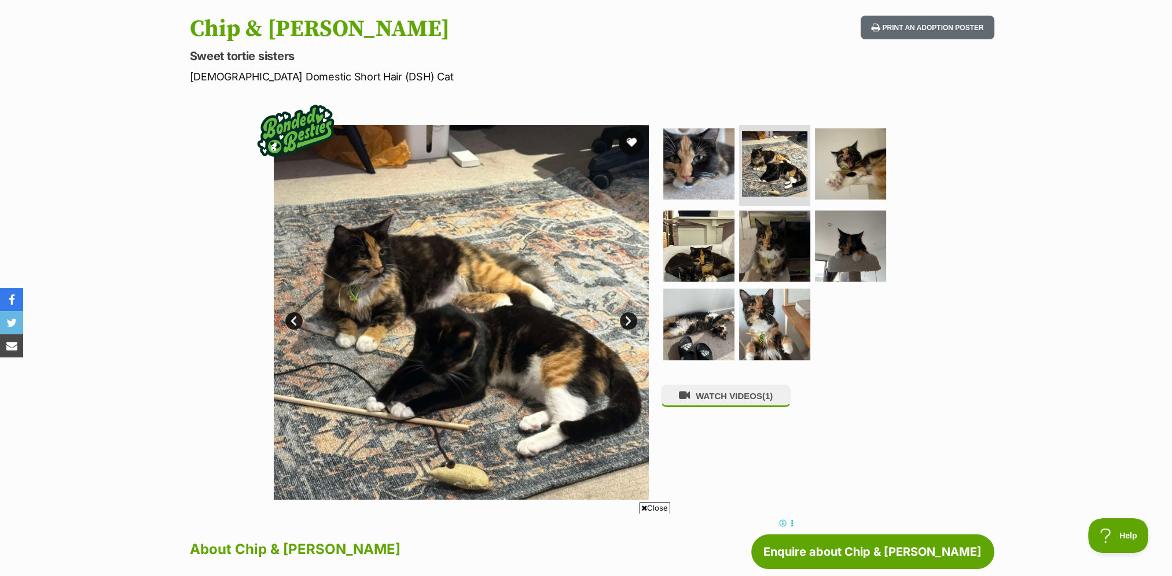
click at [627, 139] on button "favourite" at bounding box center [630, 142] width 25 height 25
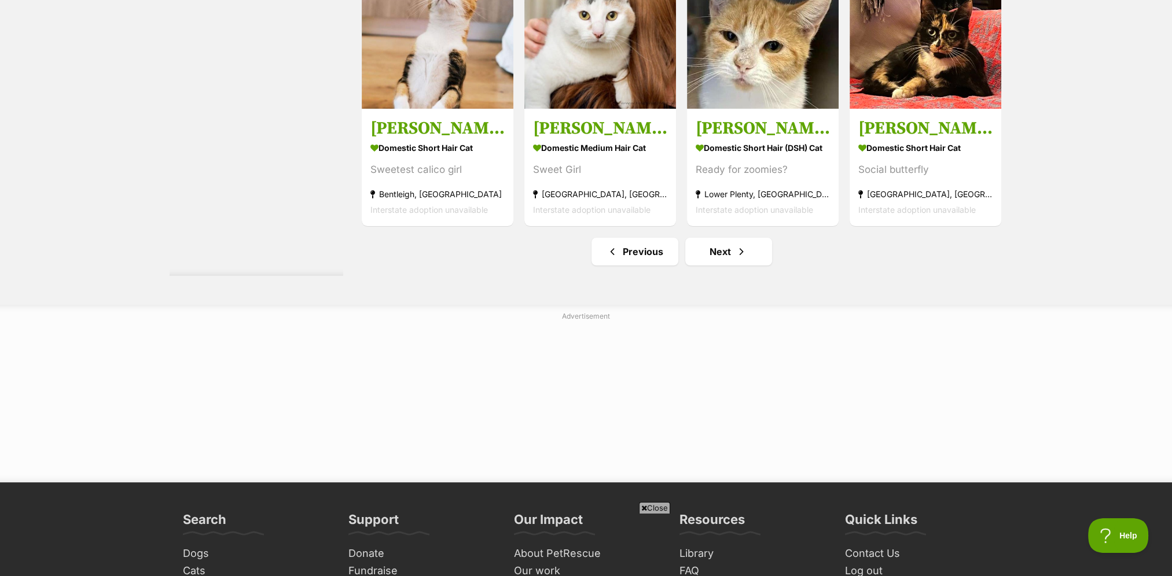
scroll to position [6075, 0]
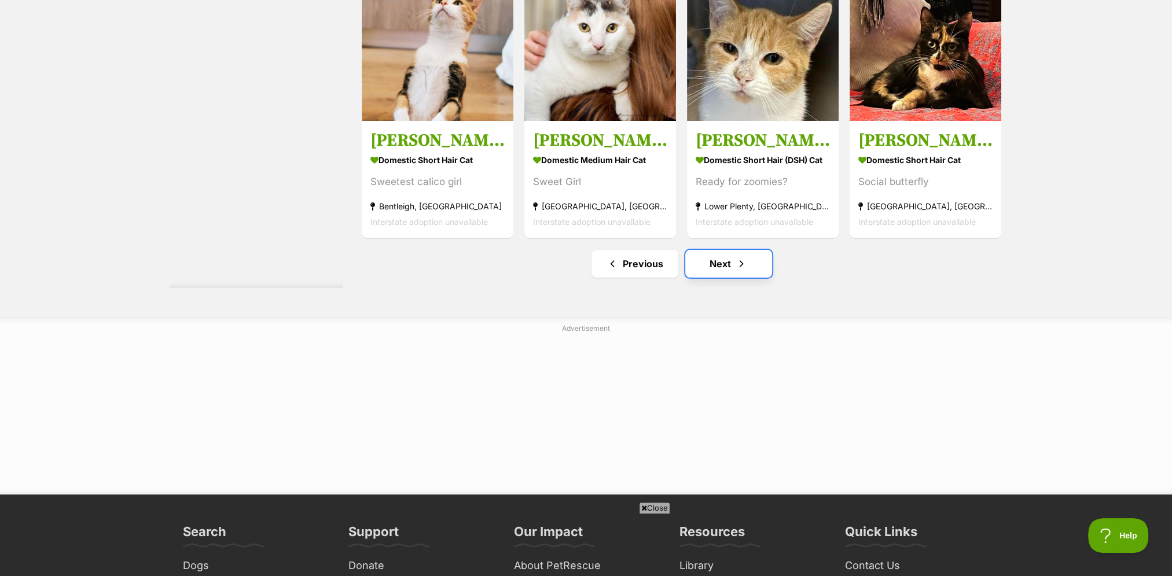
click at [734, 278] on link "Next" at bounding box center [728, 264] width 87 height 28
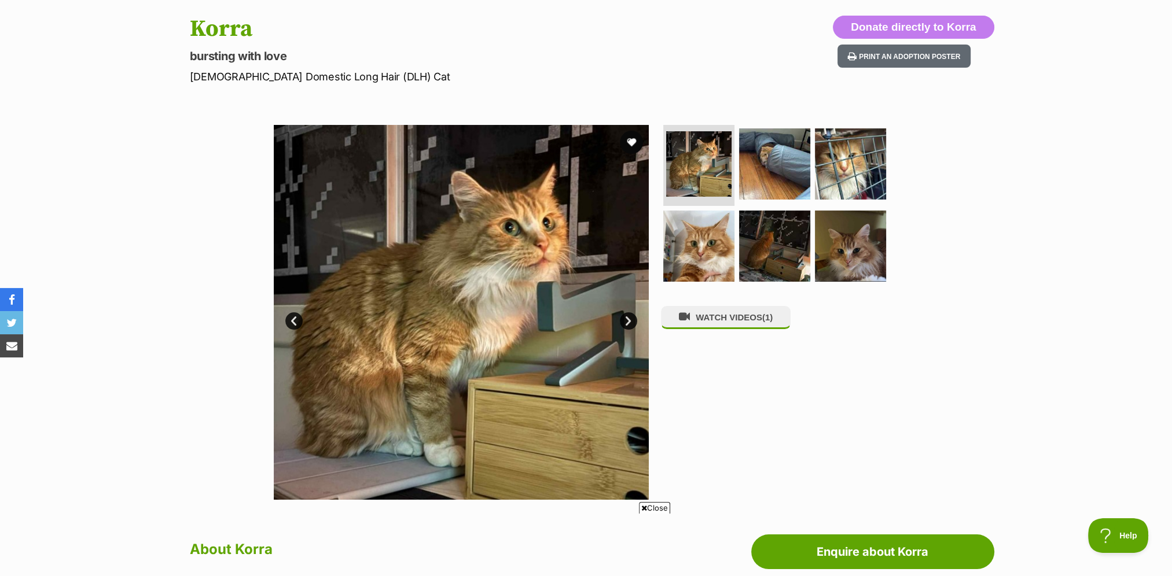
scroll to position [116, 0]
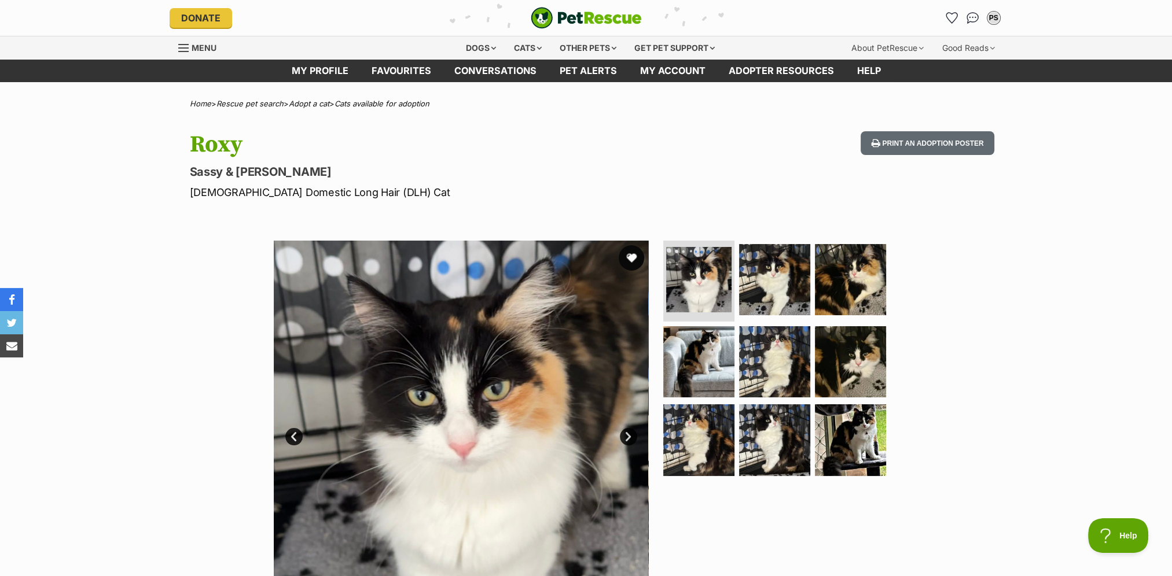
click at [626, 261] on button "favourite" at bounding box center [630, 257] width 25 height 25
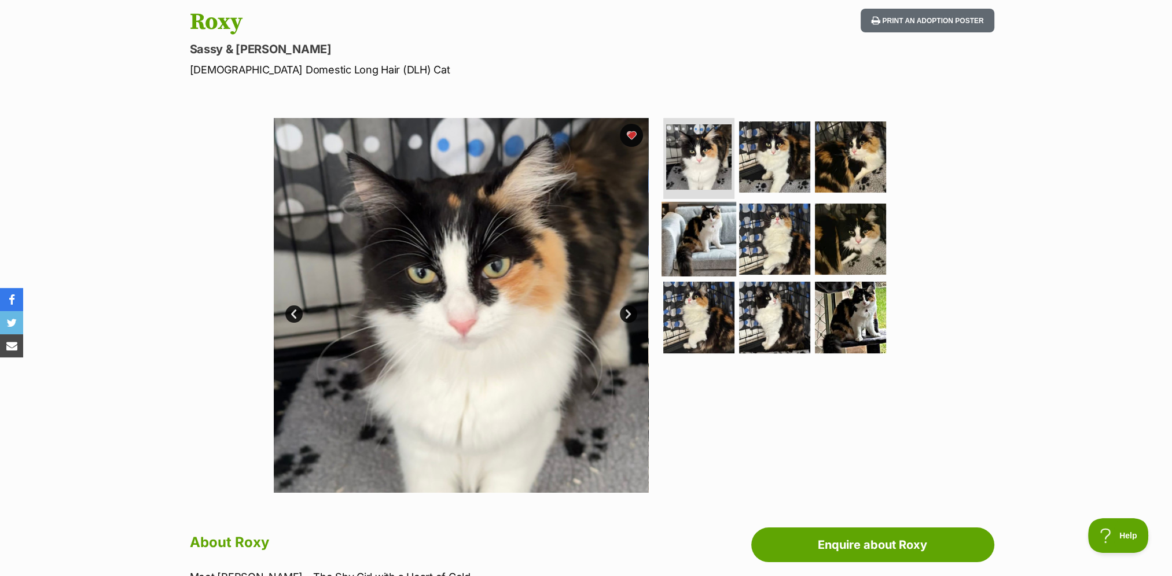
scroll to position [174, 0]
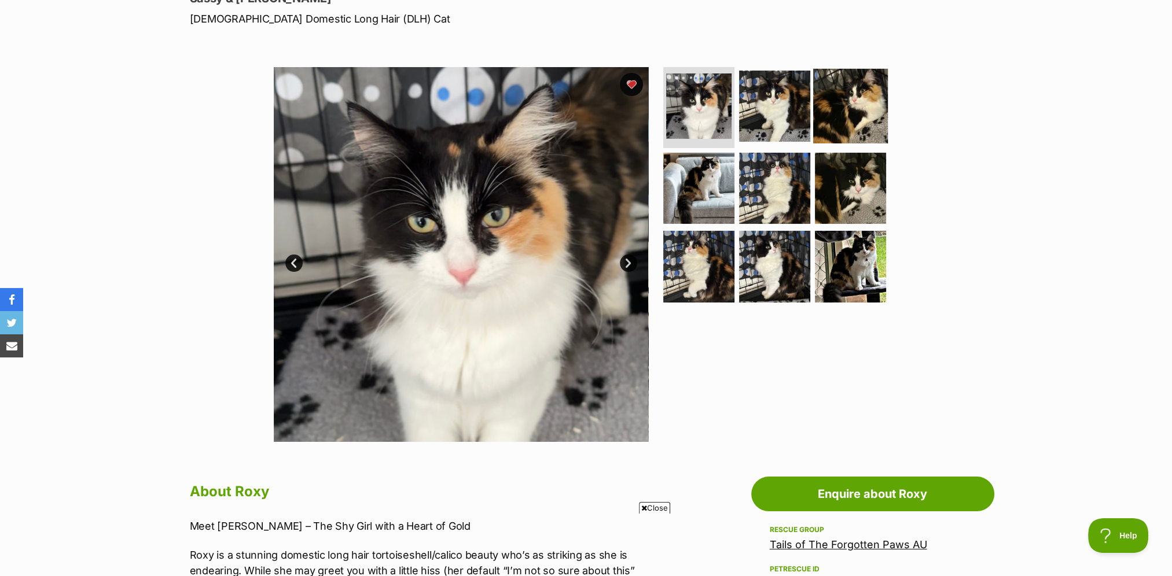
click at [873, 116] on img at bounding box center [850, 106] width 75 height 75
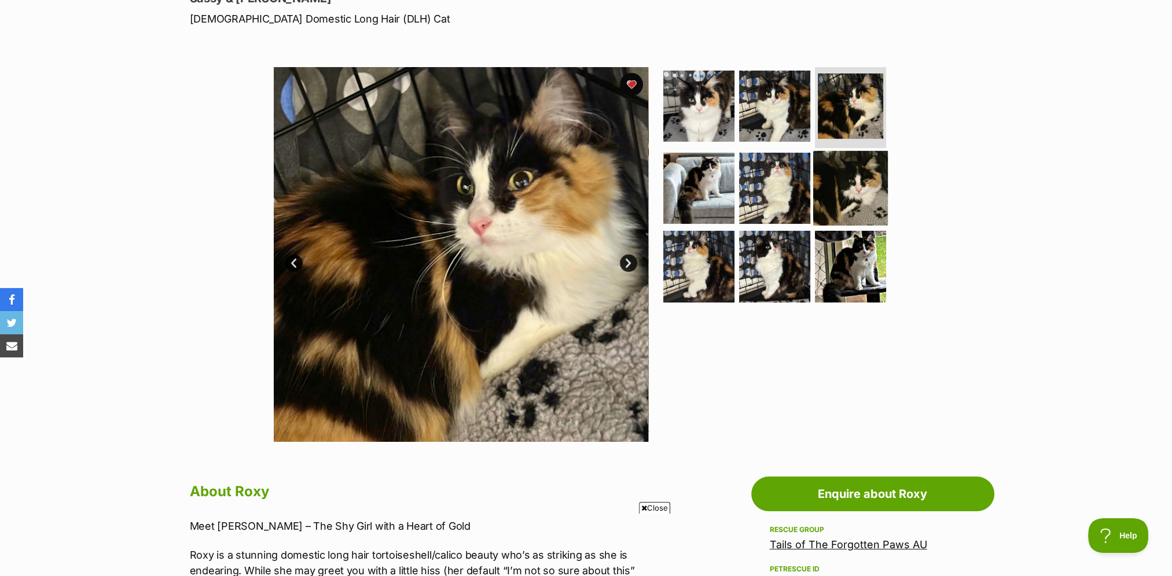
click at [843, 176] on img at bounding box center [850, 187] width 75 height 75
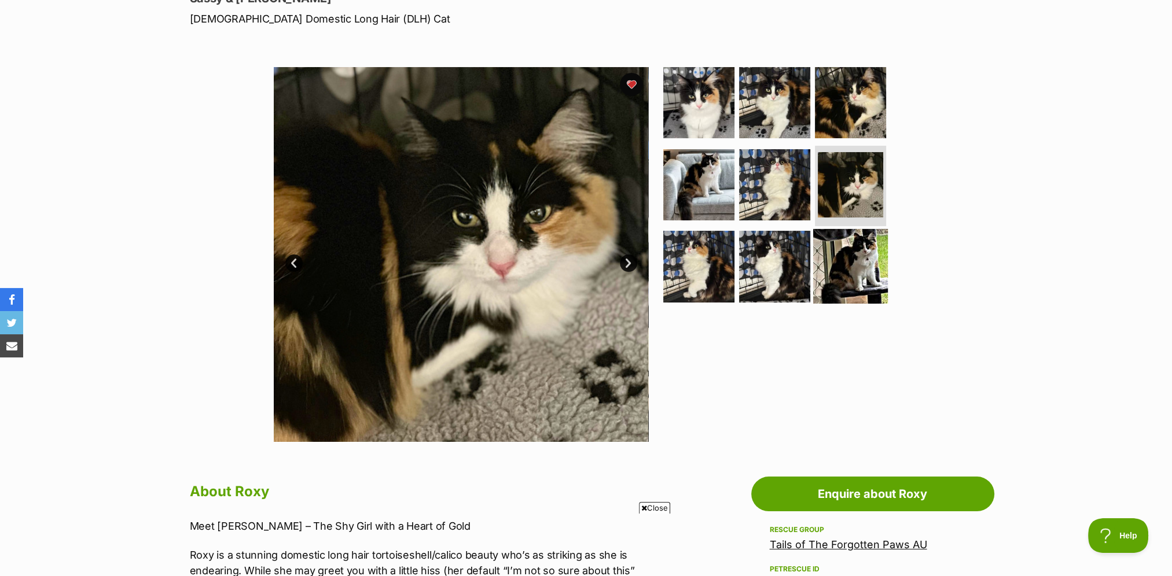
click at [857, 240] on img at bounding box center [850, 266] width 75 height 75
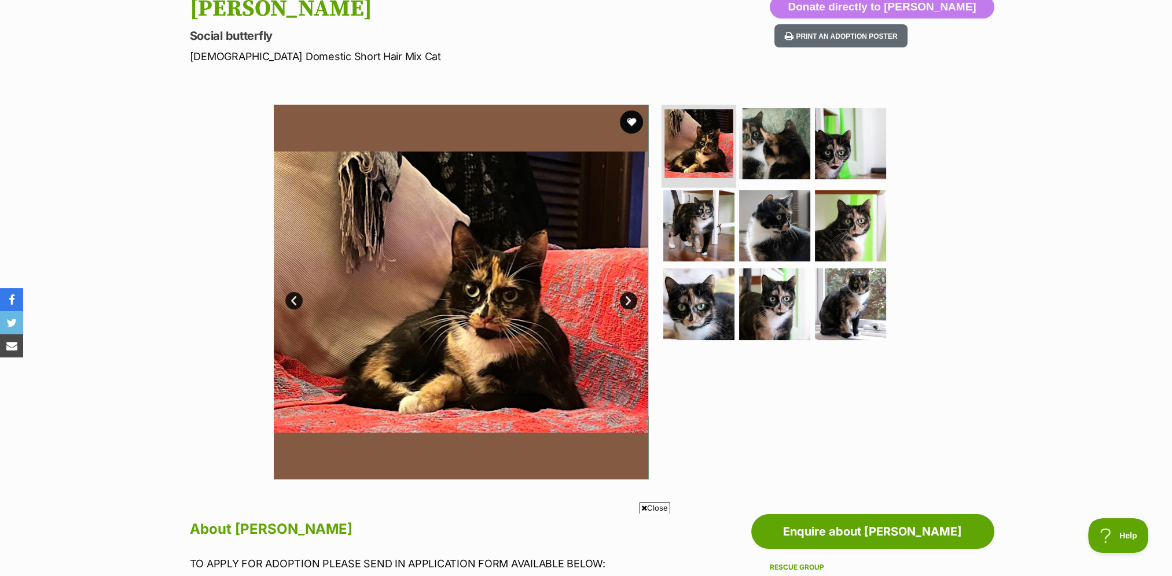
scroll to position [58, 0]
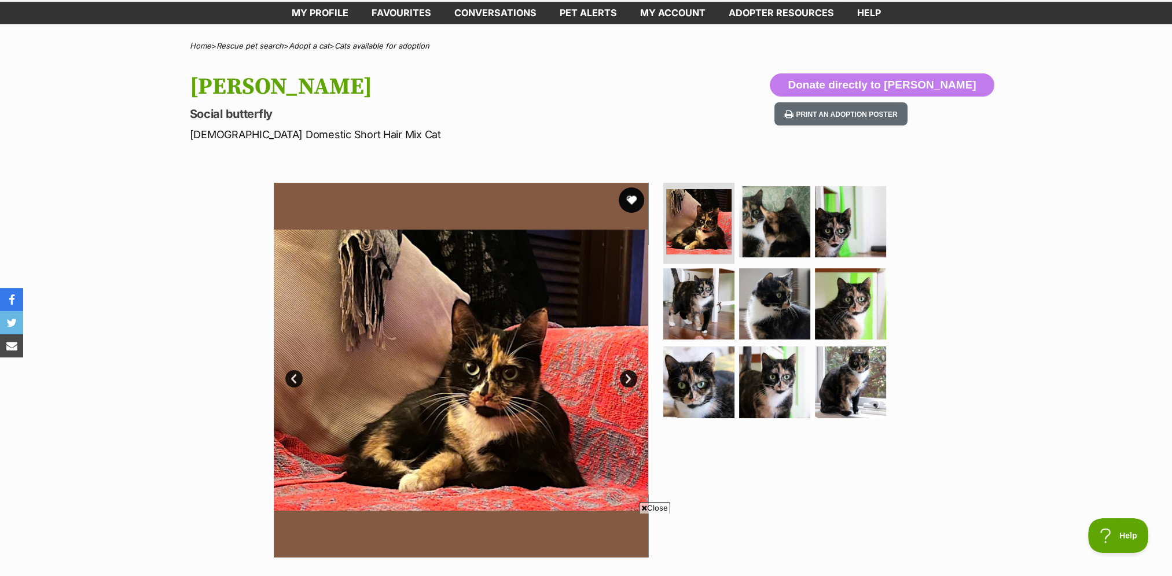
click at [628, 196] on button "favourite" at bounding box center [630, 199] width 25 height 25
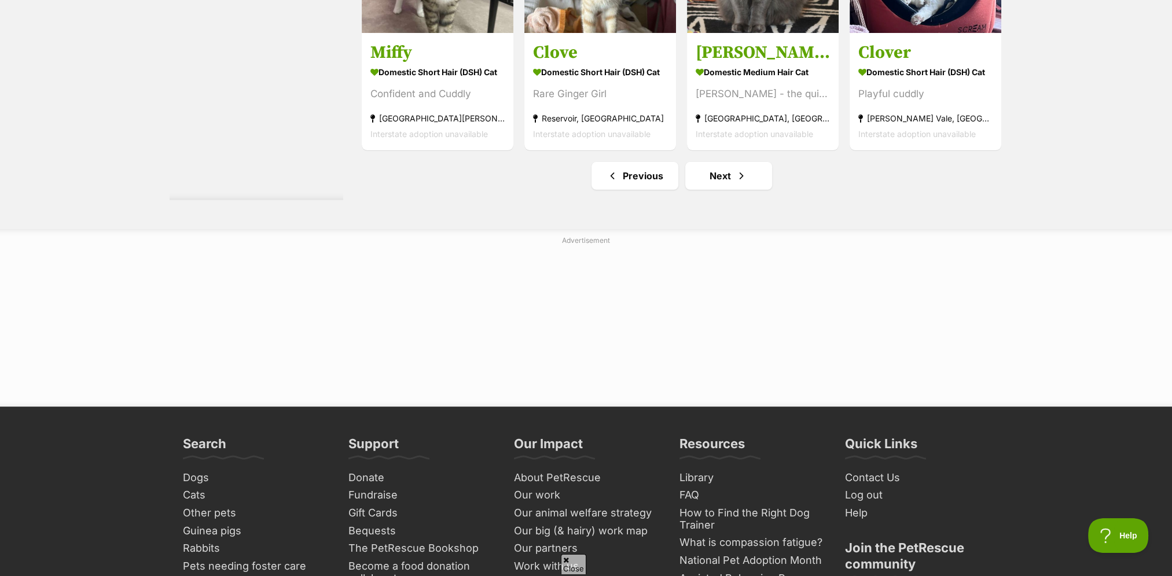
scroll to position [6132, 0]
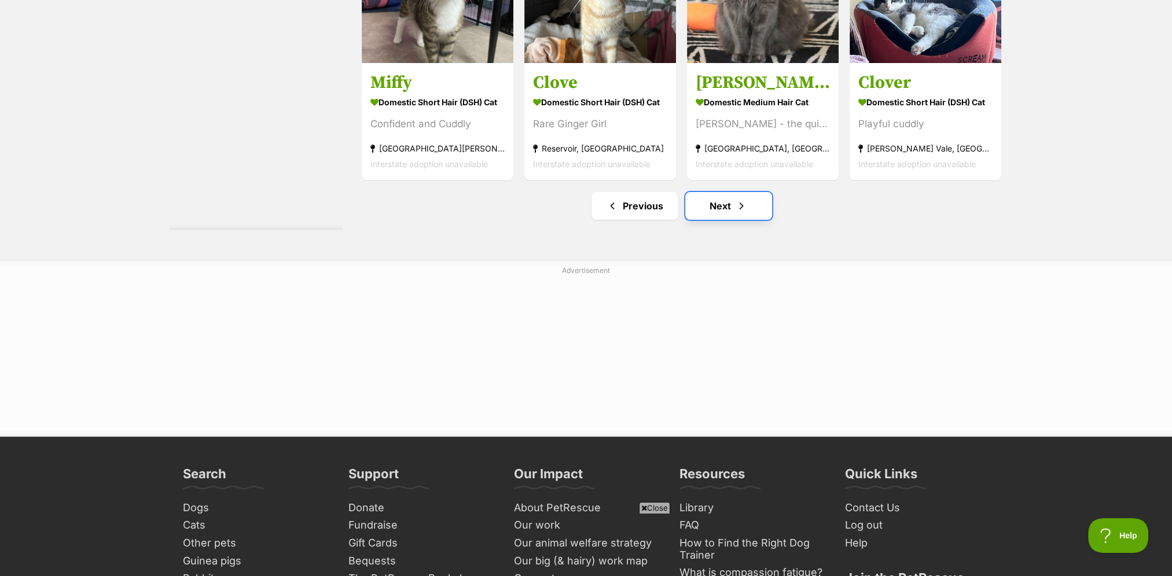
click at [734, 206] on link "Next" at bounding box center [728, 206] width 87 height 28
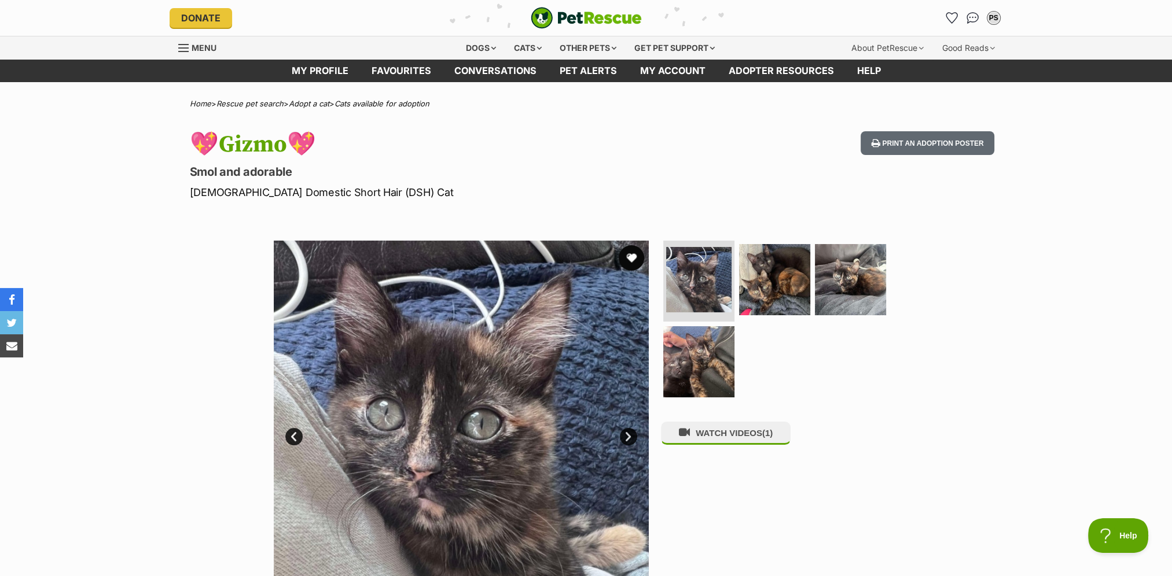
click at [630, 266] on button "favourite" at bounding box center [630, 257] width 25 height 25
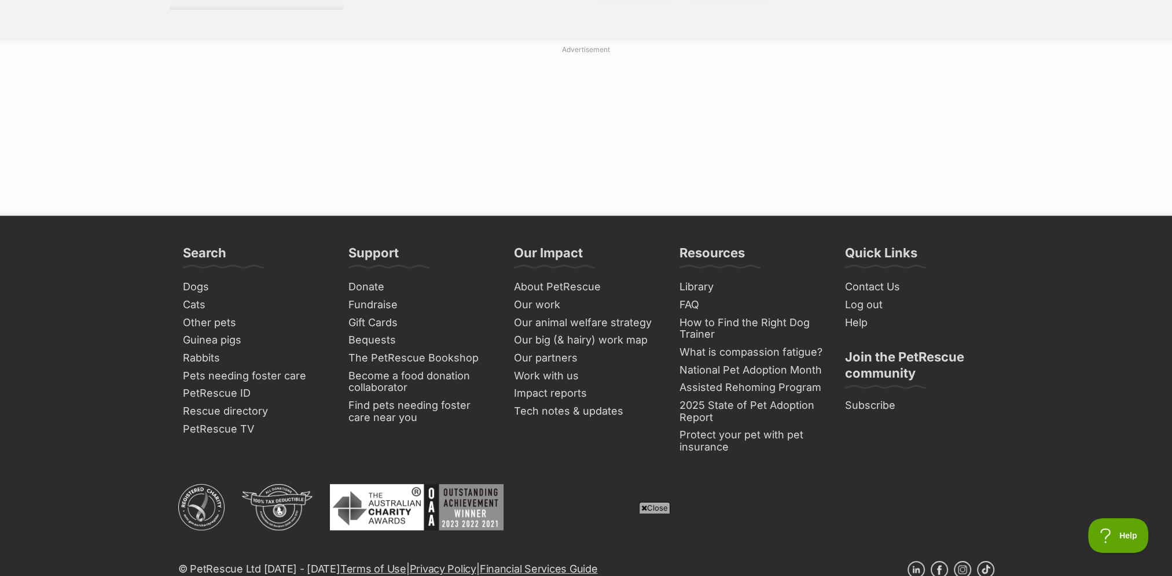
scroll to position [6075, 0]
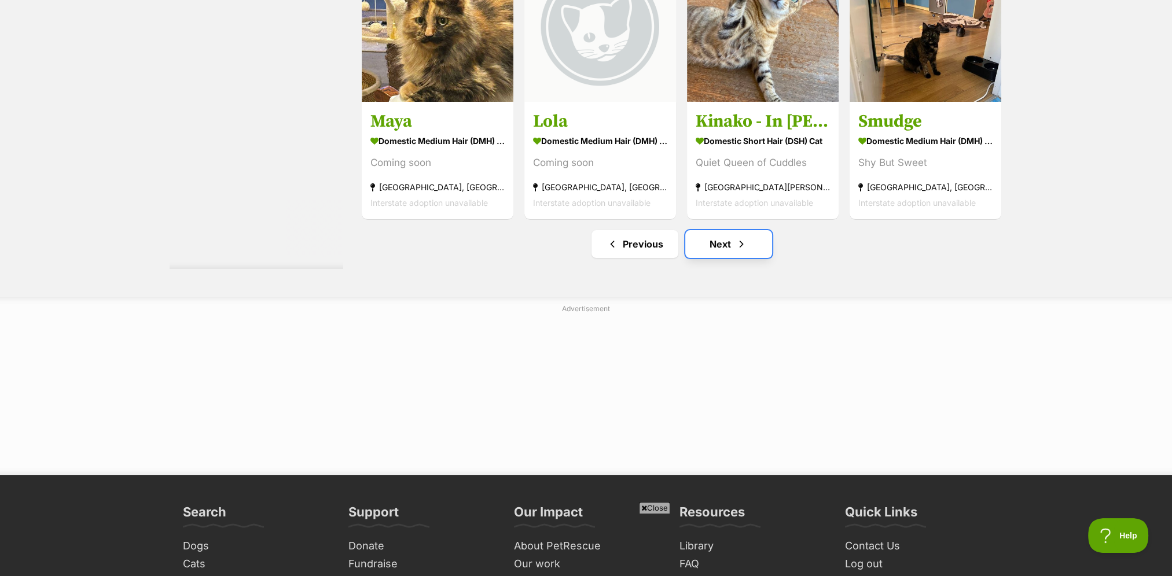
click at [703, 253] on link "Next" at bounding box center [728, 244] width 87 height 28
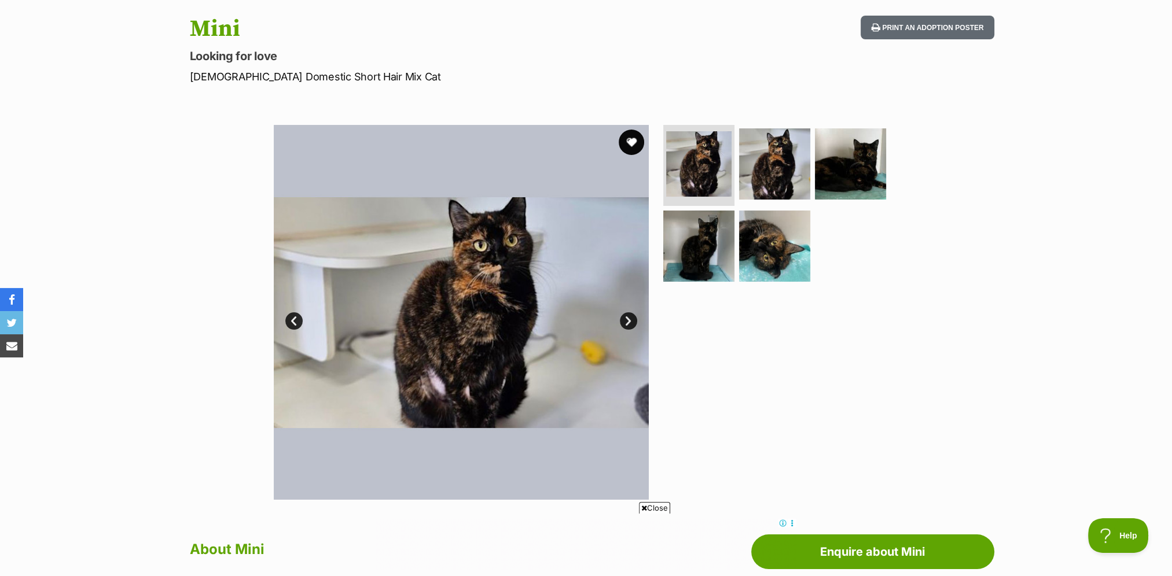
click at [631, 149] on button "favourite" at bounding box center [630, 142] width 25 height 25
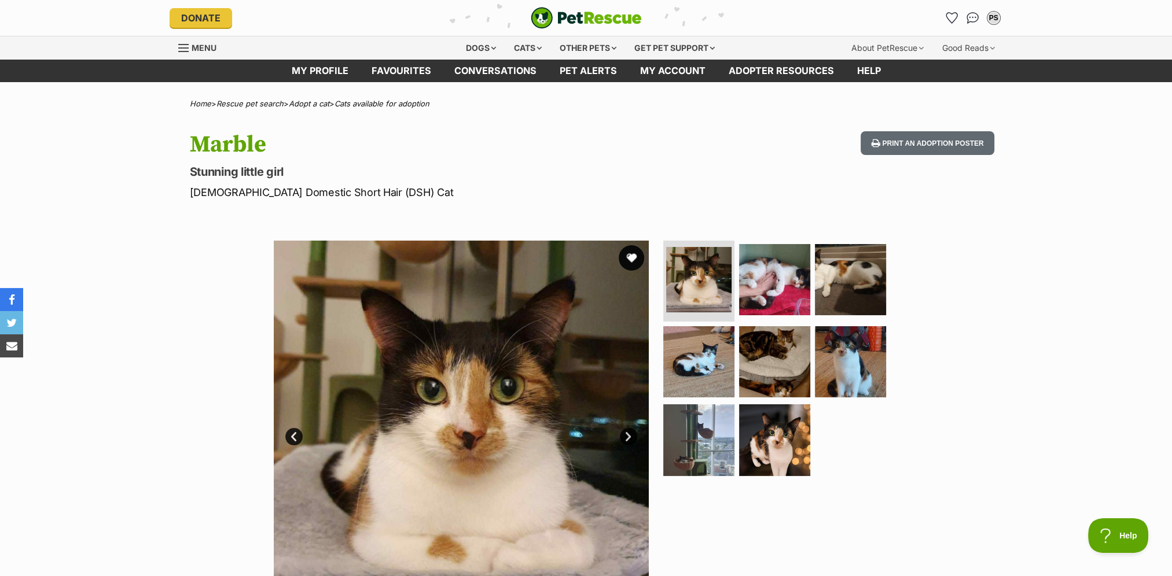
click at [626, 252] on button "favourite" at bounding box center [630, 257] width 25 height 25
click at [711, 367] on img at bounding box center [698, 361] width 75 height 75
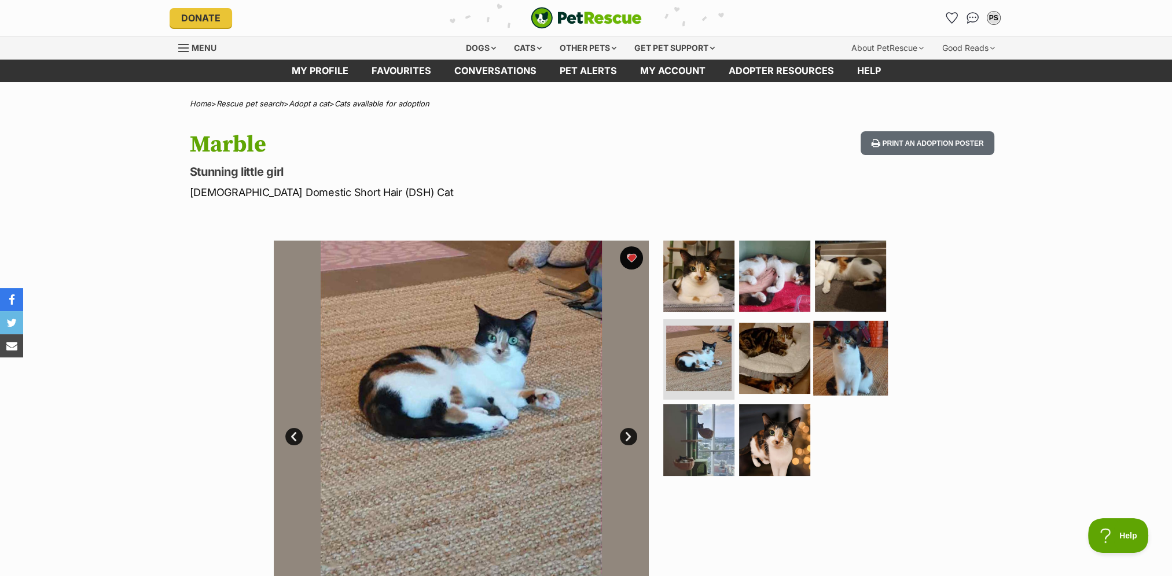
click at [855, 340] on img at bounding box center [850, 358] width 75 height 75
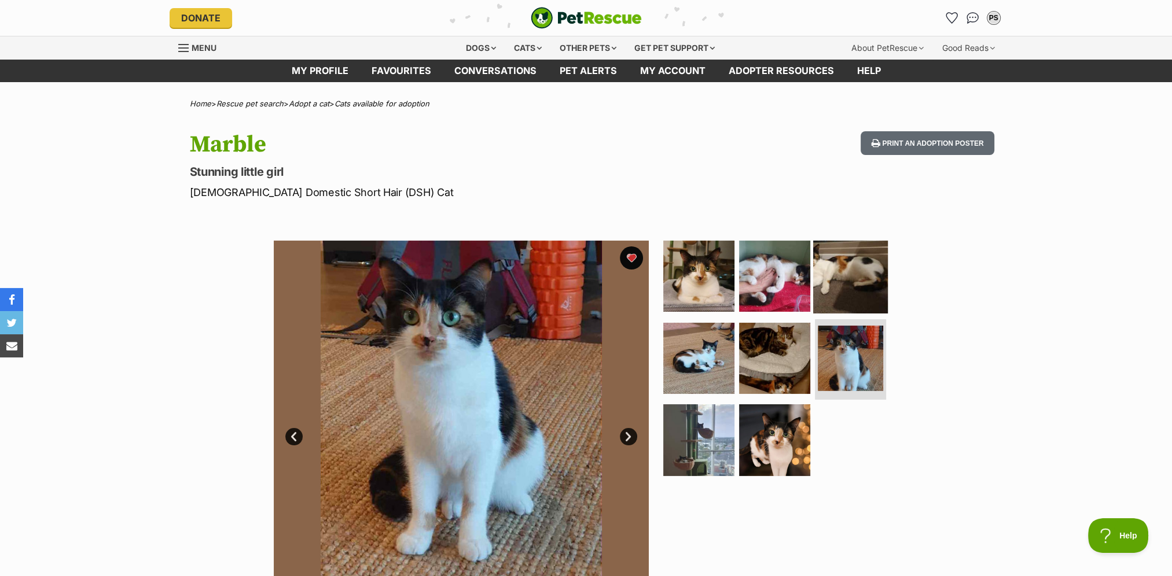
click at [835, 285] on img at bounding box center [850, 276] width 75 height 75
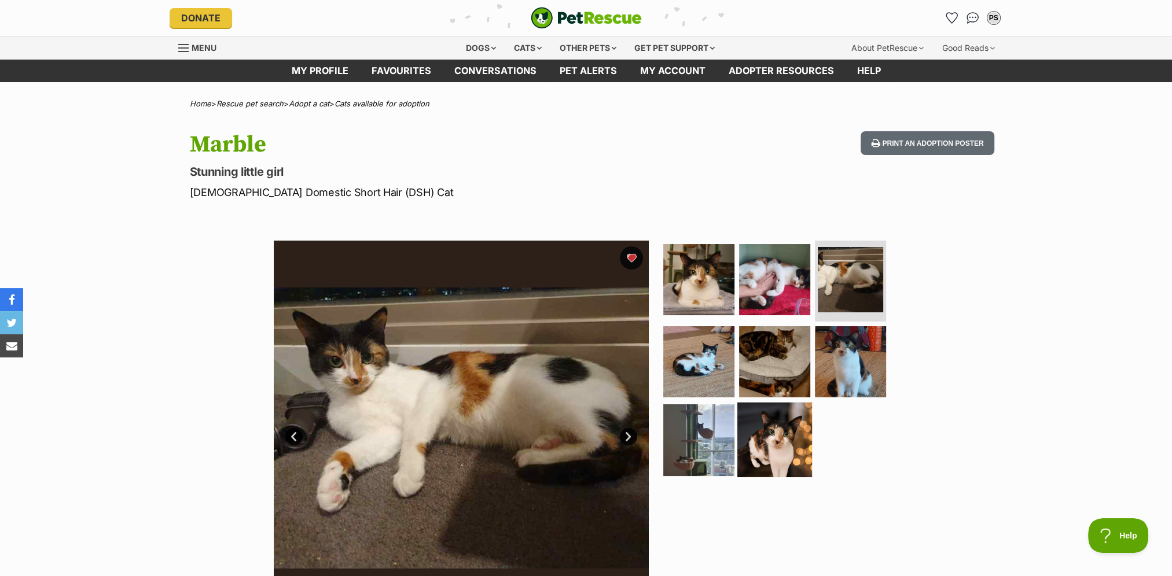
click at [778, 411] on img at bounding box center [774, 440] width 75 height 75
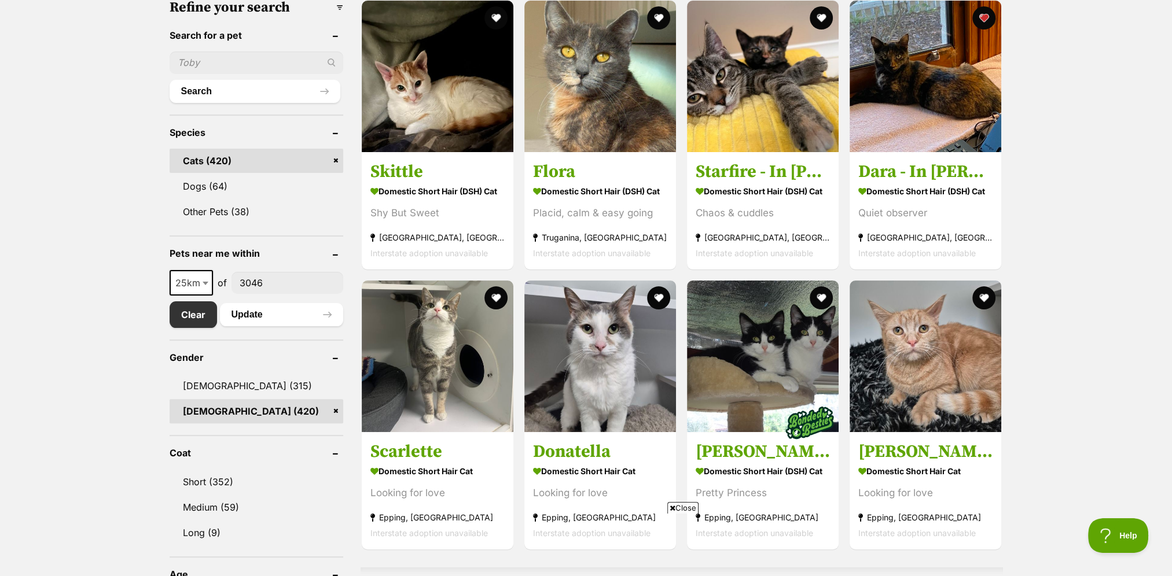
scroll to position [405, 0]
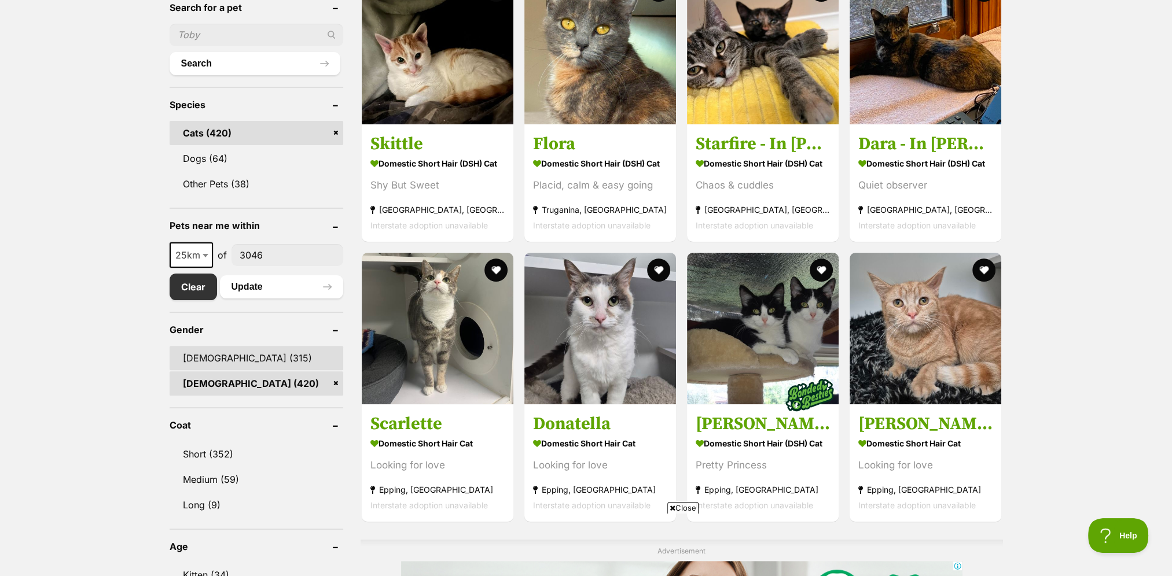
click at [215, 361] on link "[DEMOGRAPHIC_DATA] (315)" at bounding box center [257, 358] width 174 height 24
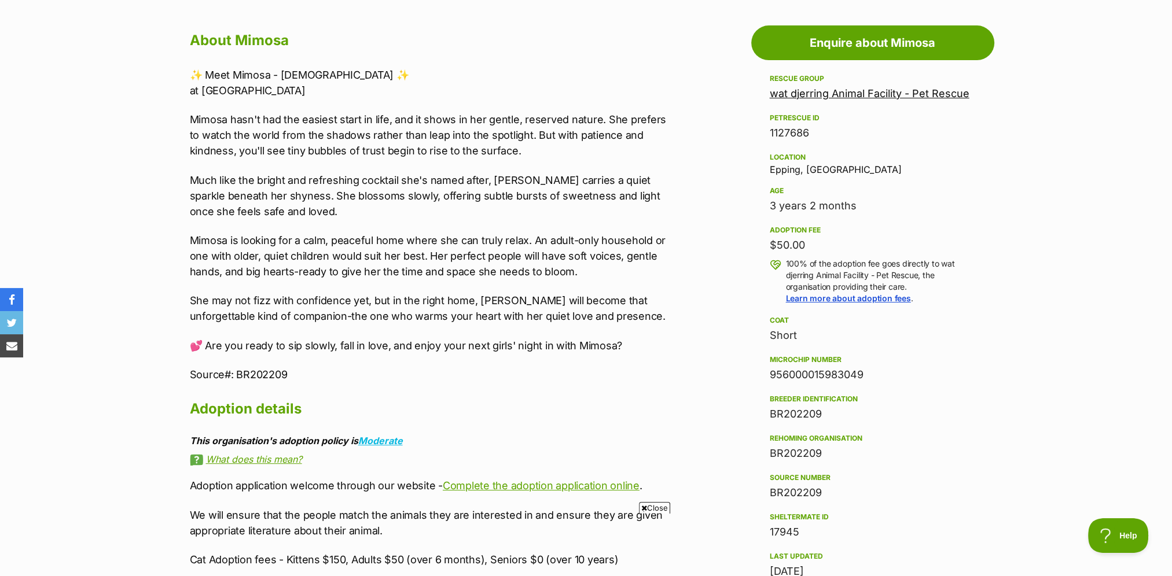
scroll to position [636, 0]
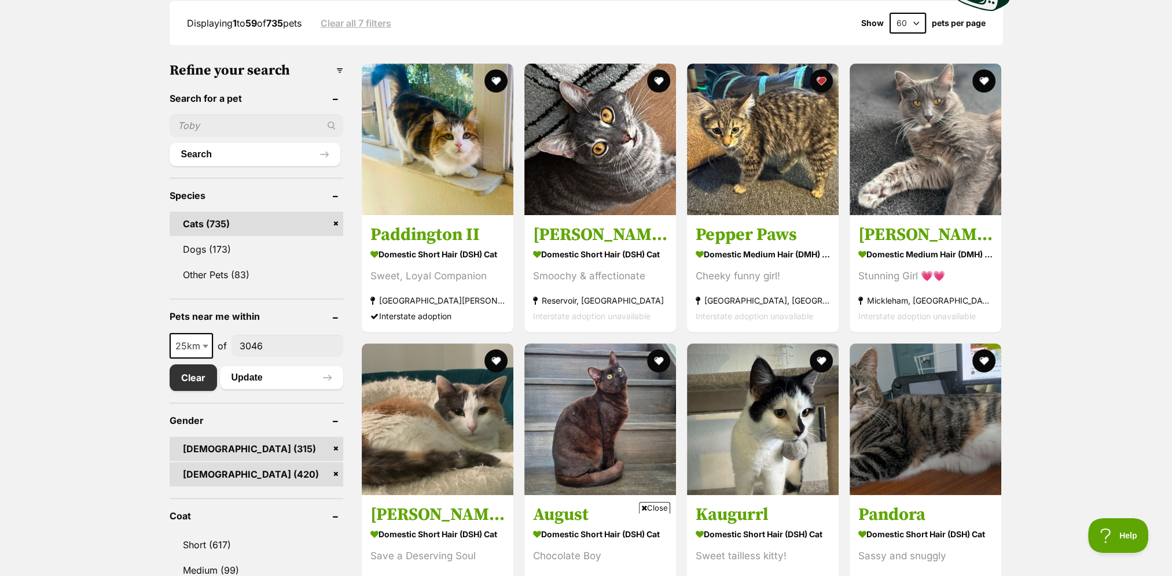
scroll to position [347, 0]
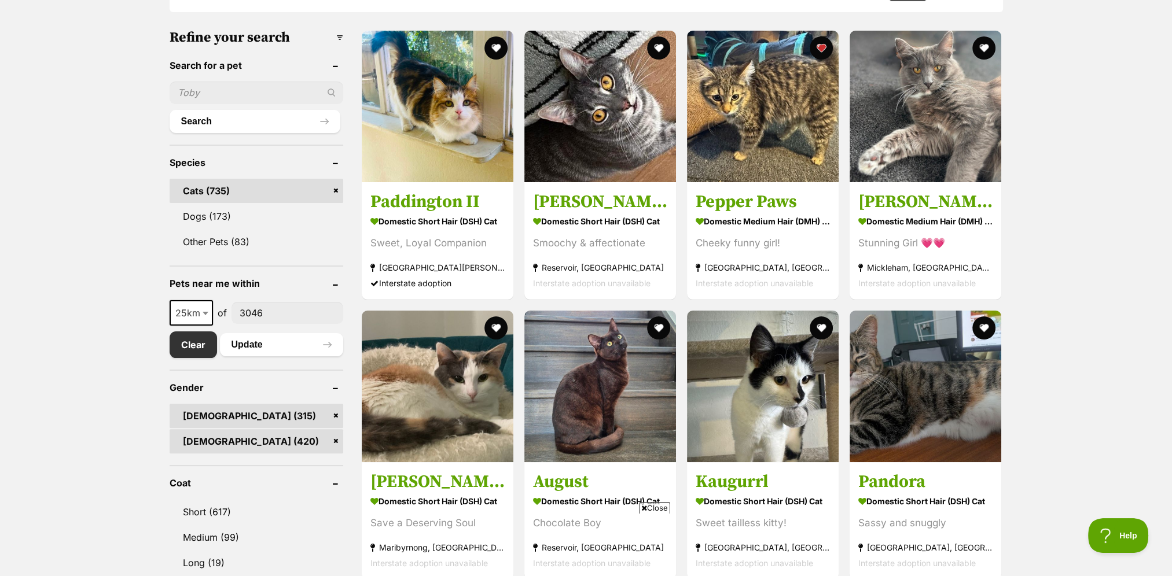
click at [211, 446] on link "[DEMOGRAPHIC_DATA] (420)" at bounding box center [257, 441] width 174 height 24
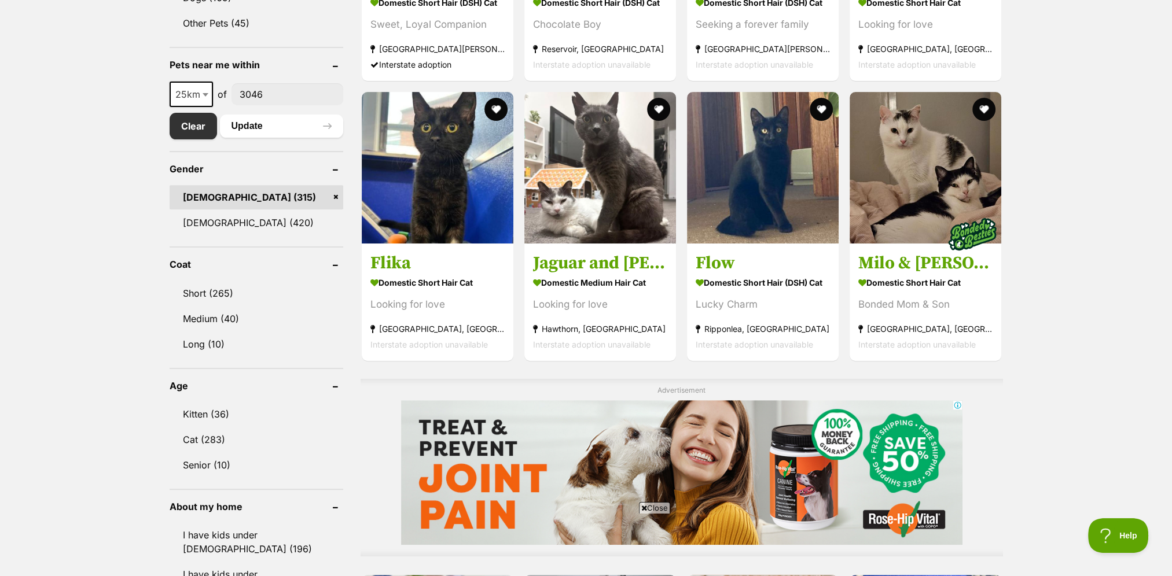
scroll to position [579, 0]
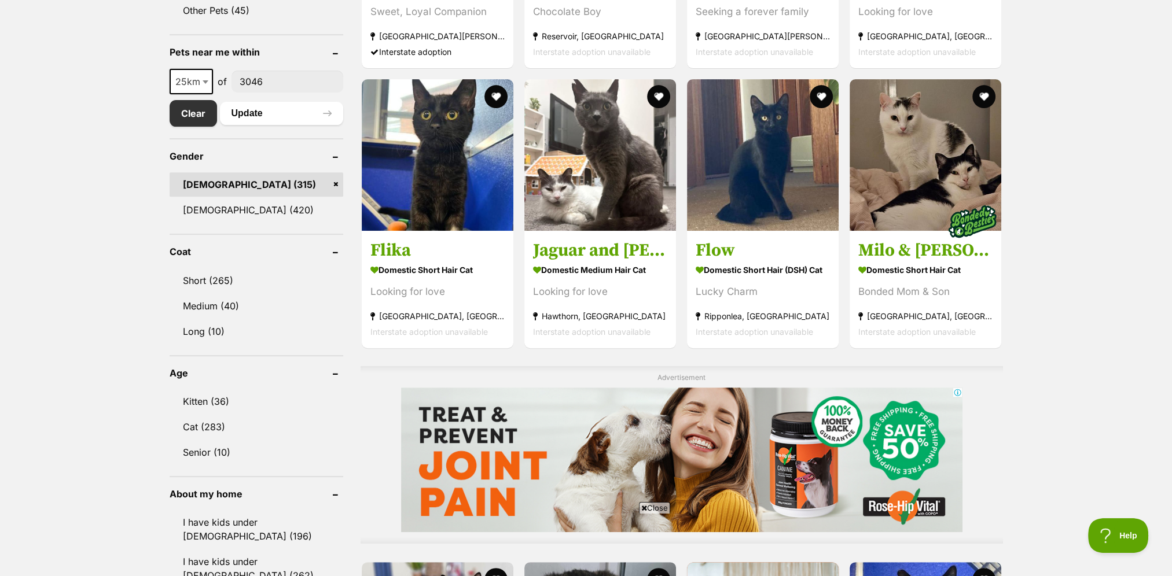
click at [233, 185] on link "[DEMOGRAPHIC_DATA] (315)" at bounding box center [257, 184] width 174 height 24
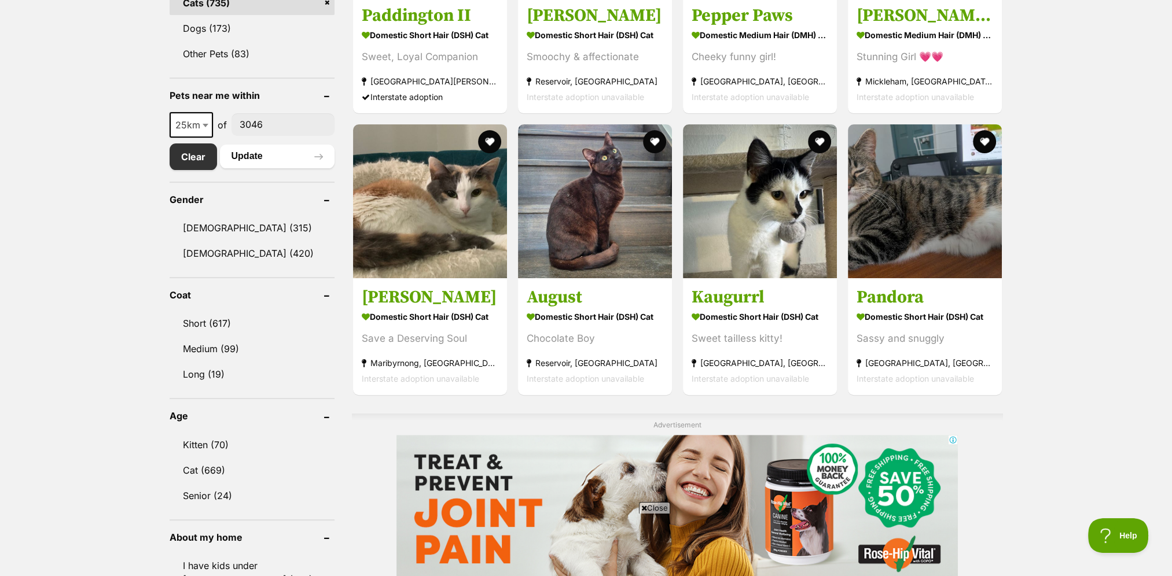
scroll to position [579, 0]
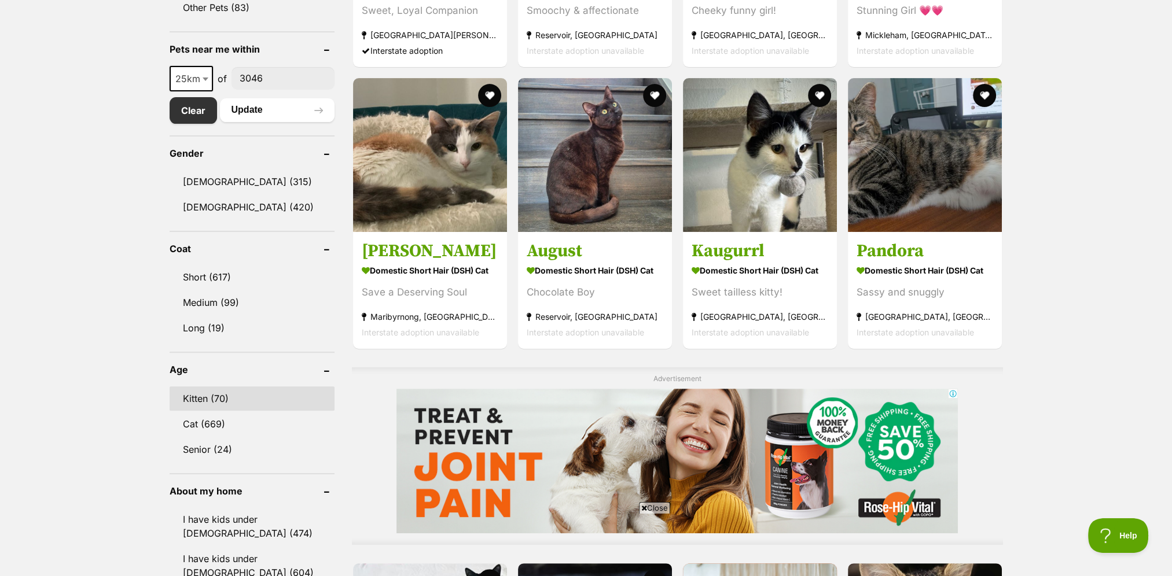
click at [268, 388] on link "Kitten (70)" at bounding box center [252, 398] width 165 height 24
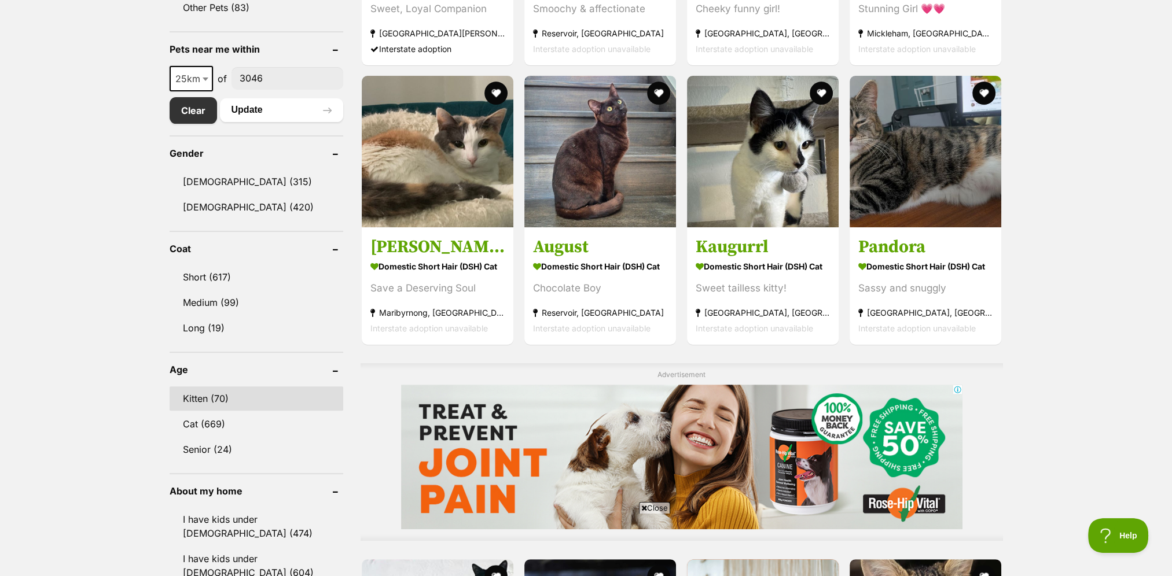
scroll to position [0, 0]
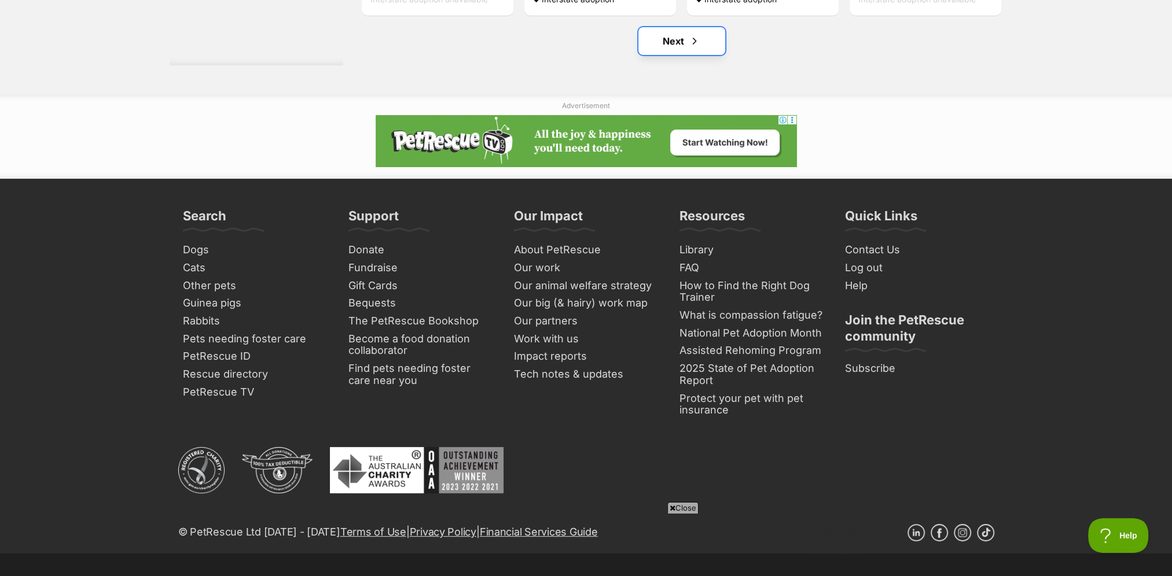
click at [719, 55] on link "Next" at bounding box center [681, 41] width 87 height 28
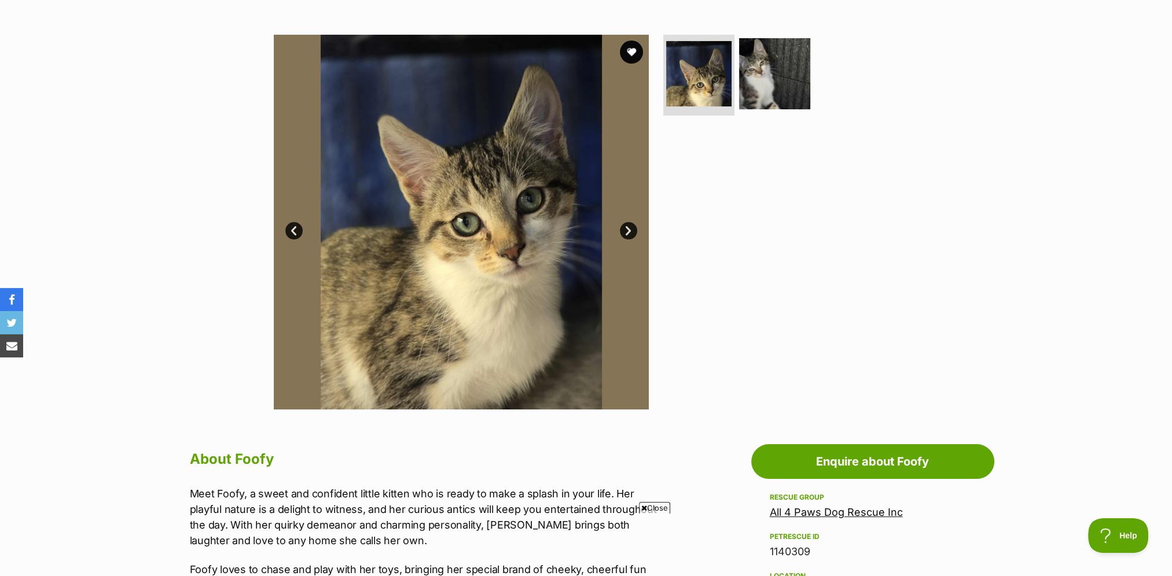
scroll to position [58, 0]
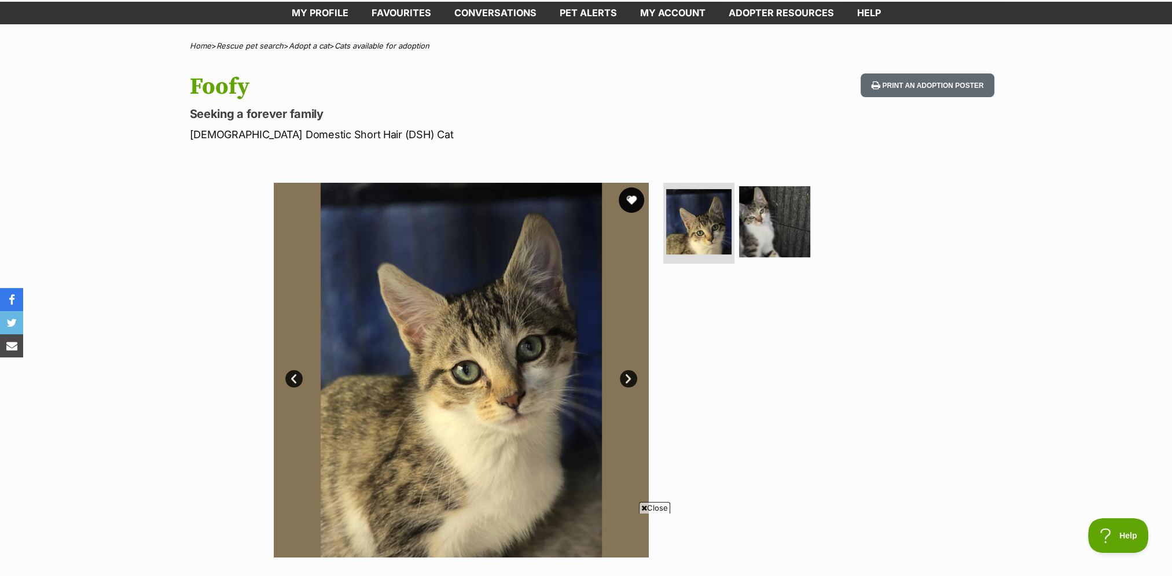
click at [627, 204] on button "favourite" at bounding box center [630, 199] width 25 height 25
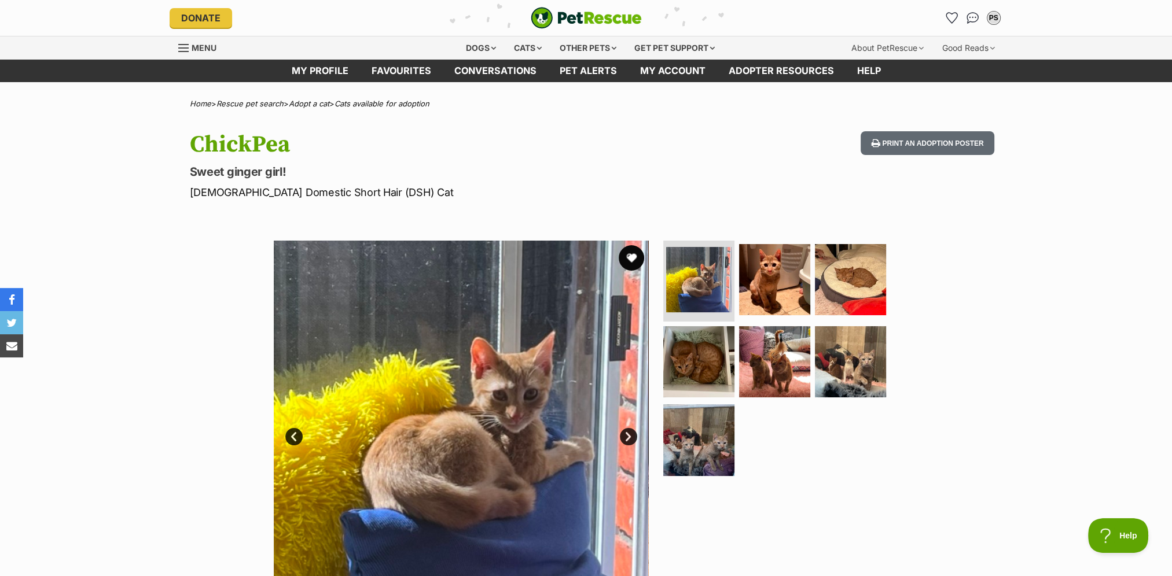
click at [629, 257] on button "favourite" at bounding box center [630, 257] width 25 height 25
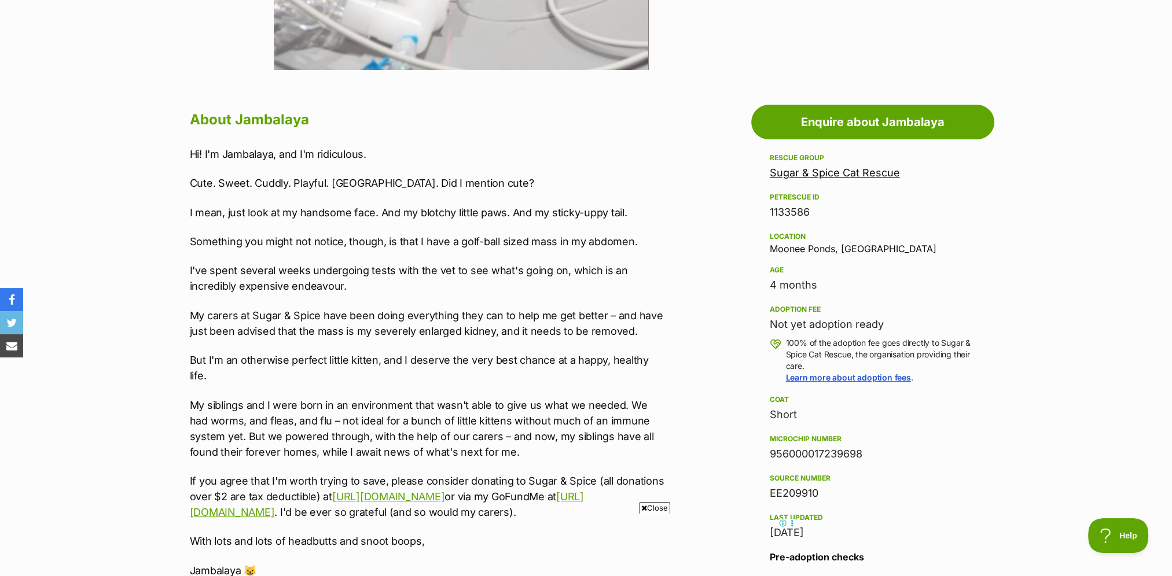
scroll to position [579, 0]
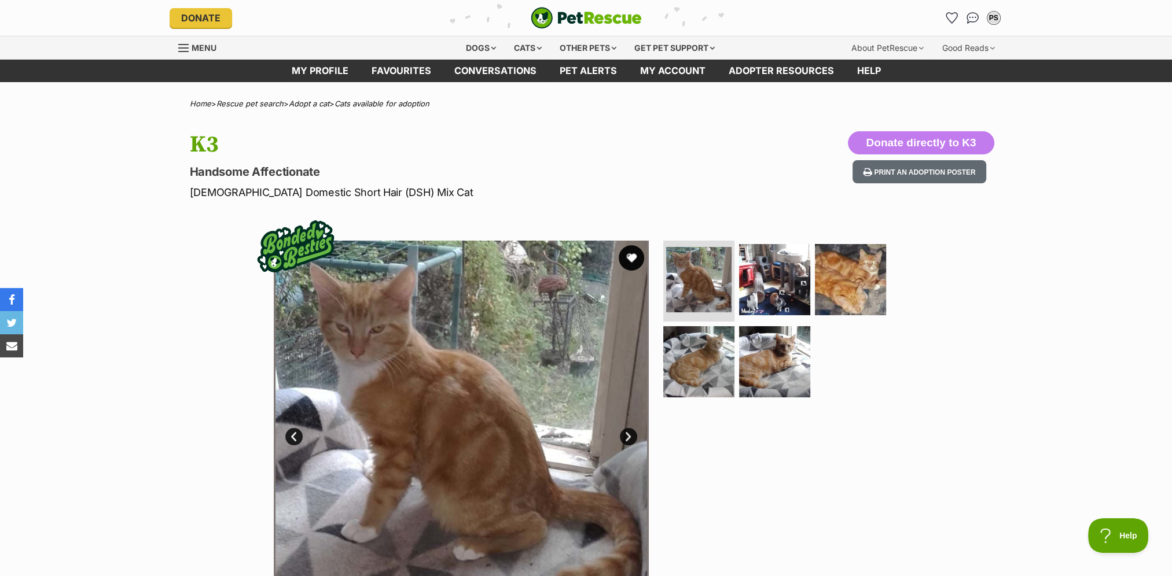
click at [635, 259] on button "favourite" at bounding box center [630, 257] width 25 height 25
click at [622, 263] on button "favourite" at bounding box center [630, 257] width 25 height 25
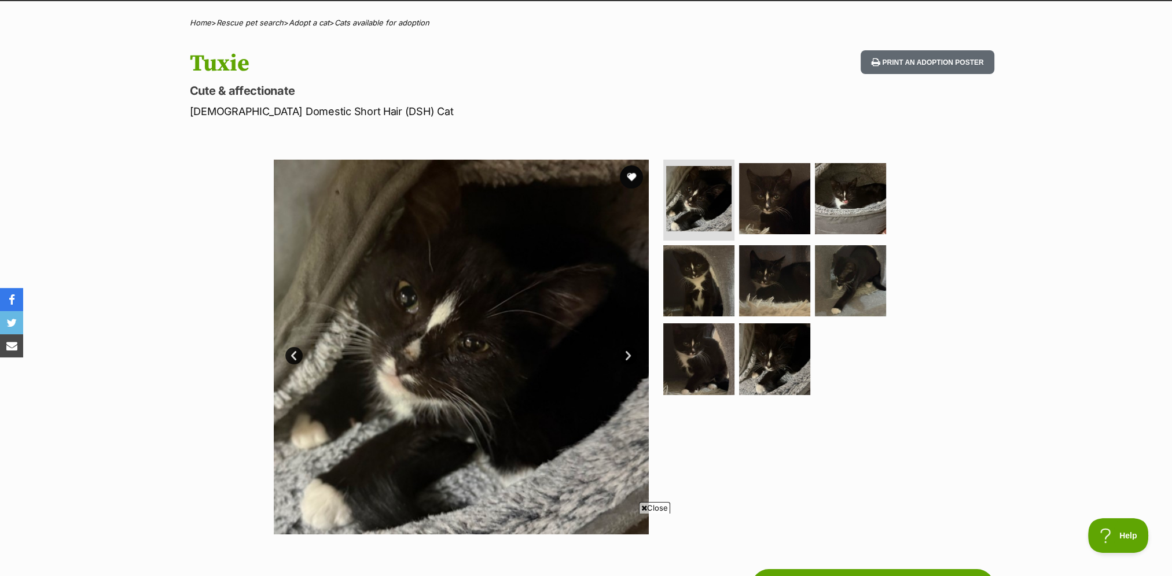
scroll to position [58, 0]
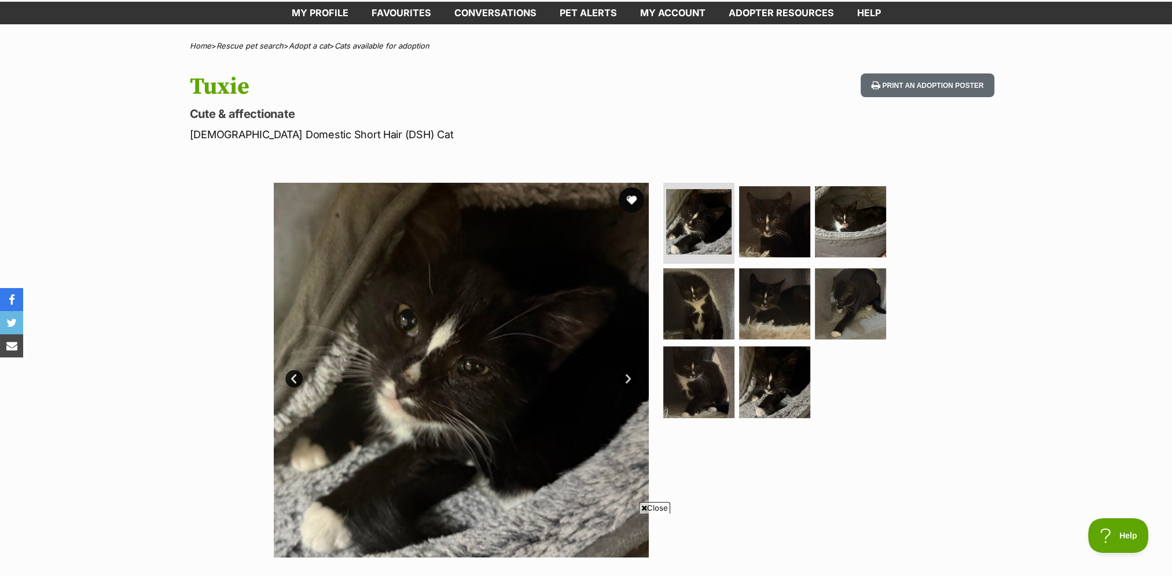
click at [631, 189] on button "favourite" at bounding box center [630, 199] width 25 height 25
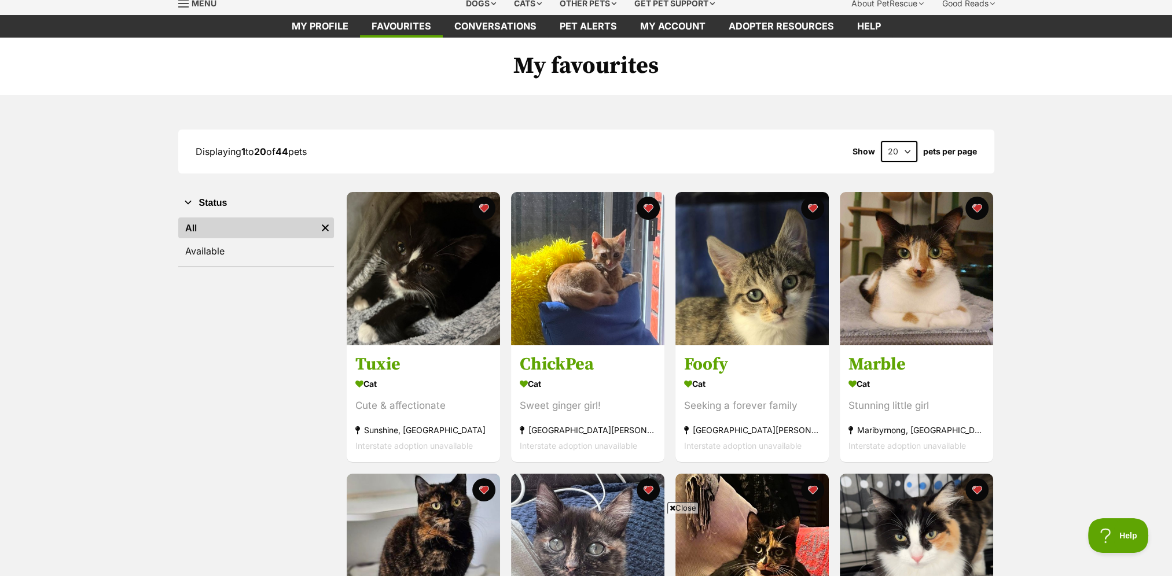
scroll to position [58, 0]
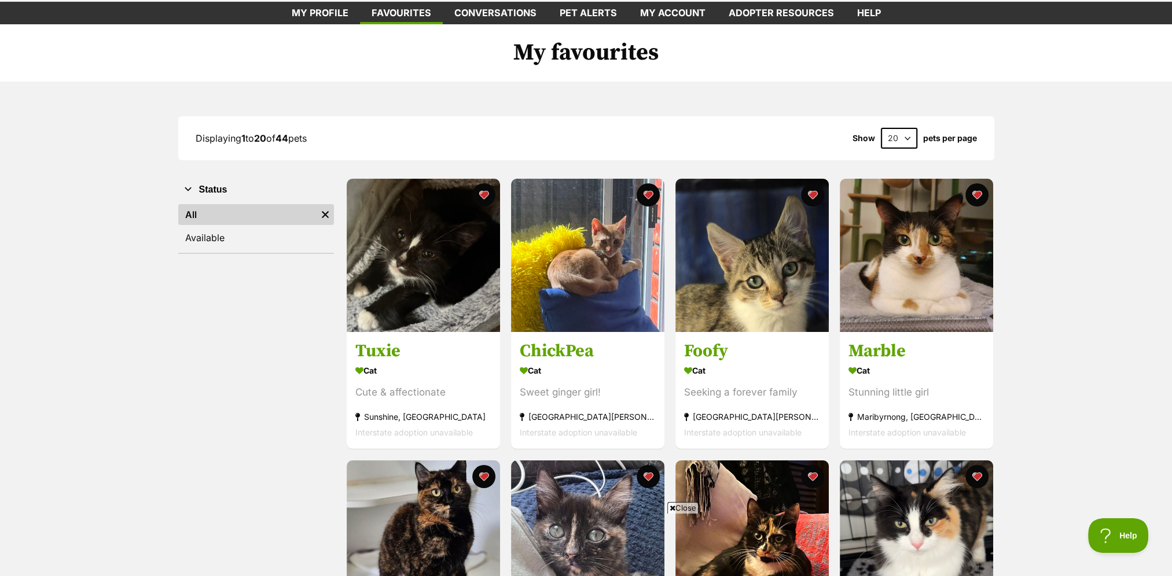
click at [903, 134] on select "20 40 60" at bounding box center [899, 138] width 36 height 21
select select "60"
click at [881, 128] on select "20 40 60" at bounding box center [899, 138] width 36 height 21
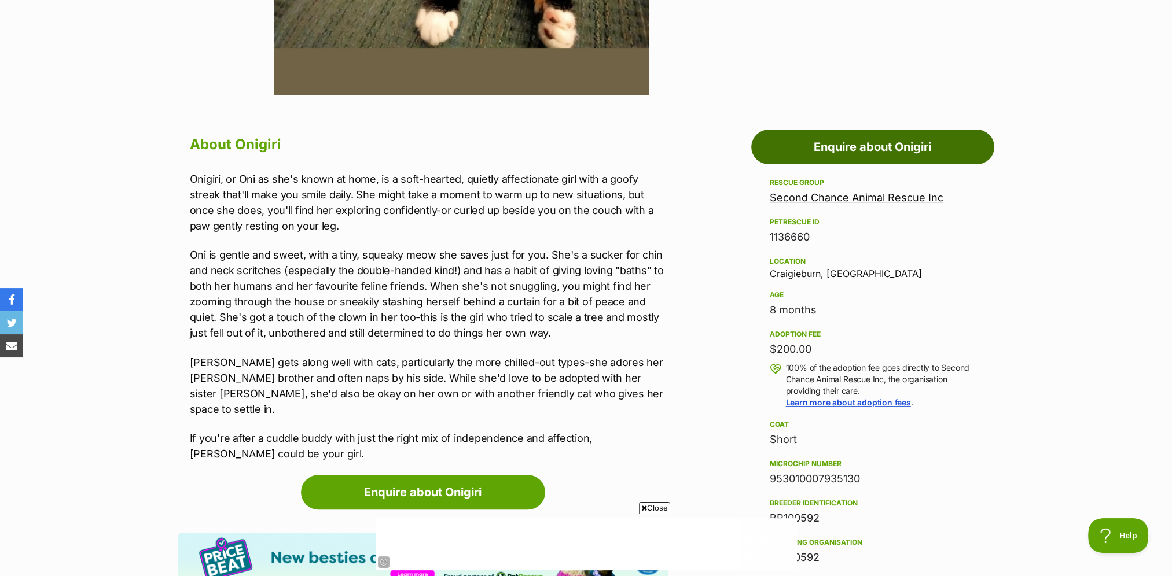
click at [790, 145] on link "Enquire about Onigiri" at bounding box center [872, 147] width 243 height 35
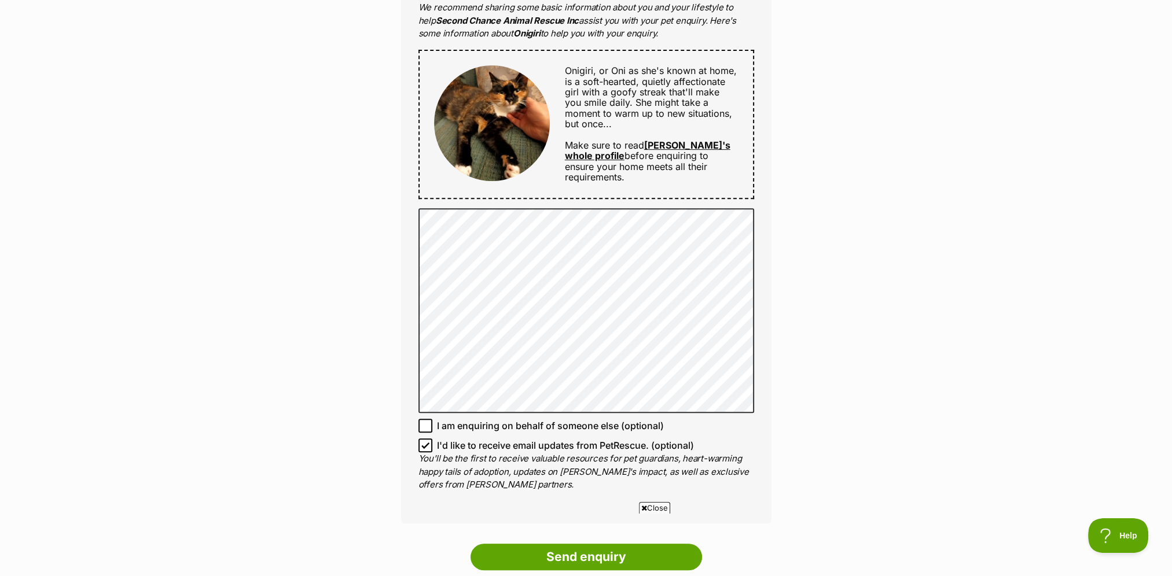
click at [423, 447] on icon at bounding box center [425, 445] width 7 height 5
click at [423, 447] on input "I'd like to receive email updates from PetRescue. (optional)" at bounding box center [425, 446] width 14 height 14
checkbox input "false"
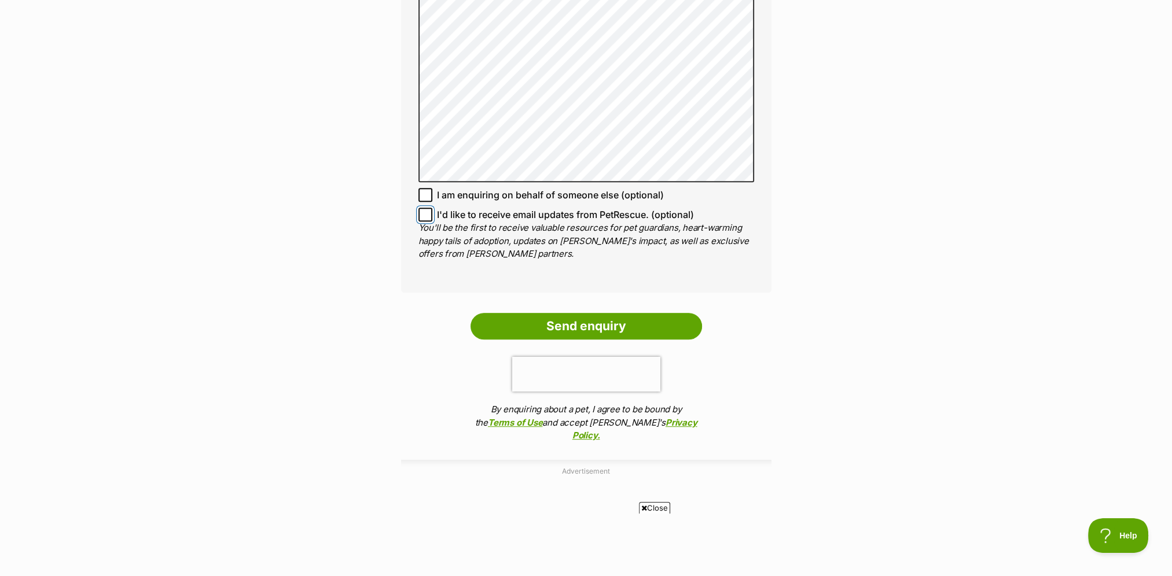
scroll to position [810, 0]
click at [580, 325] on input "Send enquiry" at bounding box center [585, 325] width 231 height 27
